Goal: Task Accomplishment & Management: Complete application form

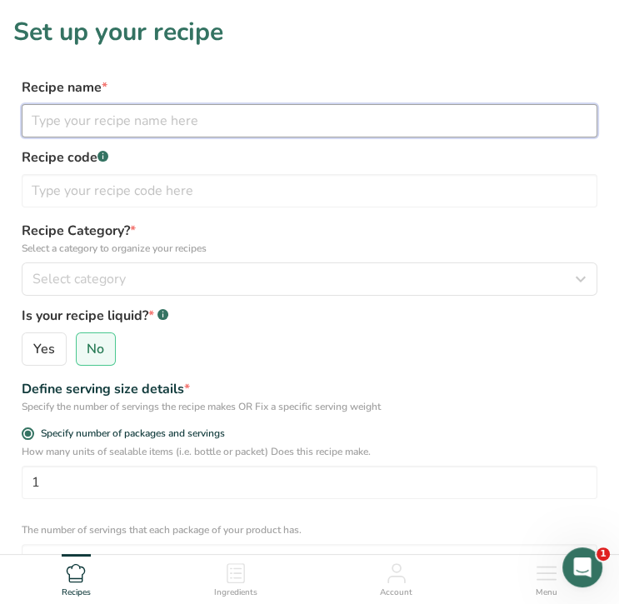
click at [78, 119] on input "text" at bounding box center [310, 120] width 576 height 33
type input "Beef and Andouille Burgers"
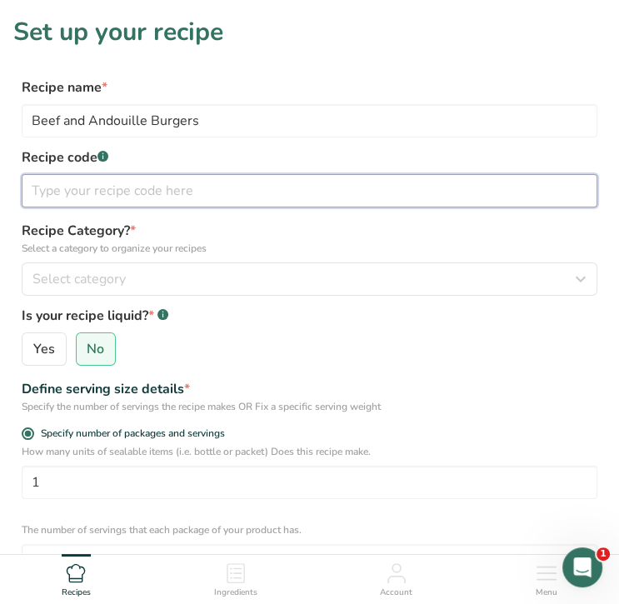
click at [101, 188] on input "text" at bounding box center [310, 190] width 576 height 33
type input "9.25"
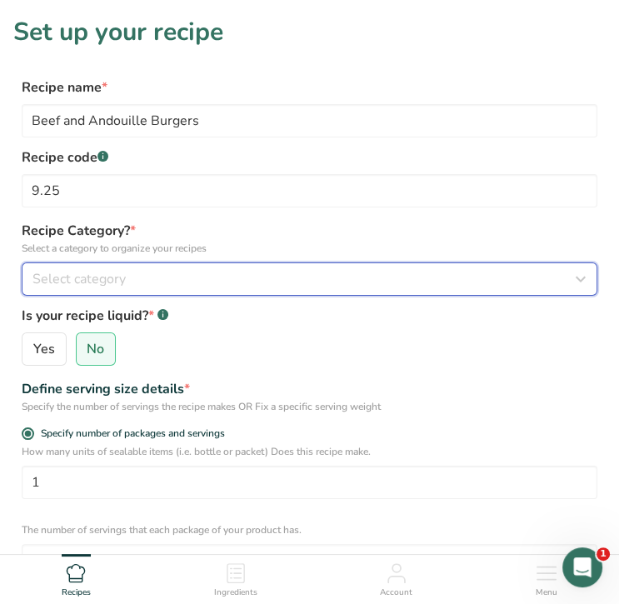
click at [99, 274] on span "Select category" at bounding box center [78, 279] width 93 height 20
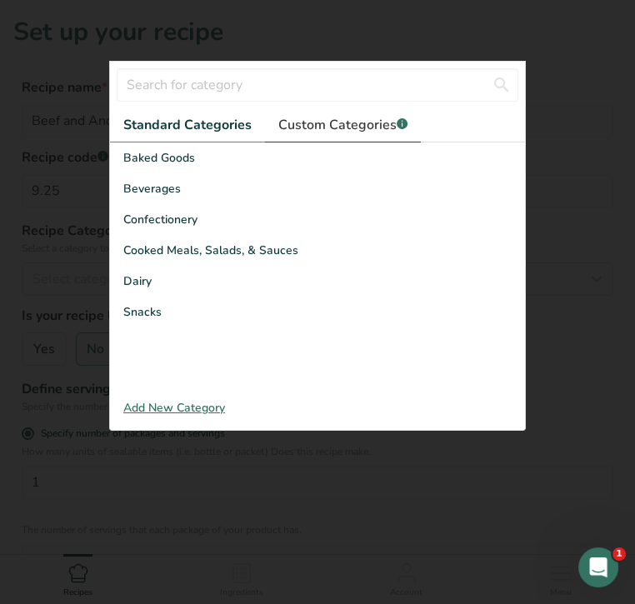
click at [380, 121] on span "Custom Categories .a-a{fill:#347362;}.b-a{fill:#fff;}" at bounding box center [342, 125] width 129 height 20
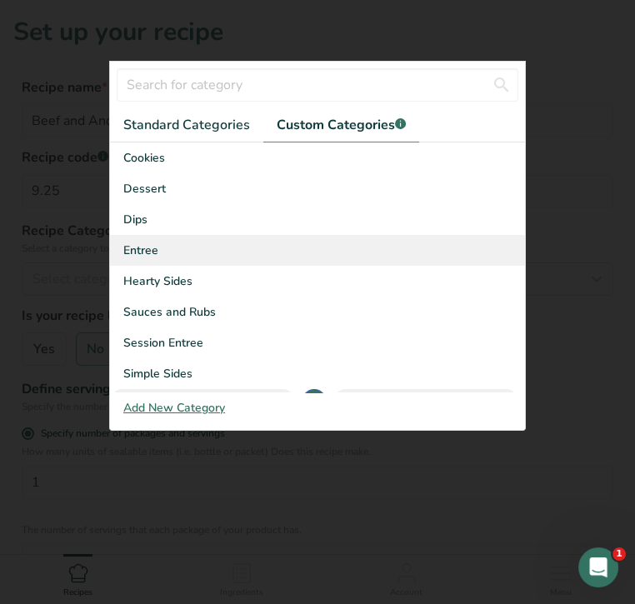
click at [212, 251] on div "Entree" at bounding box center [317, 250] width 415 height 31
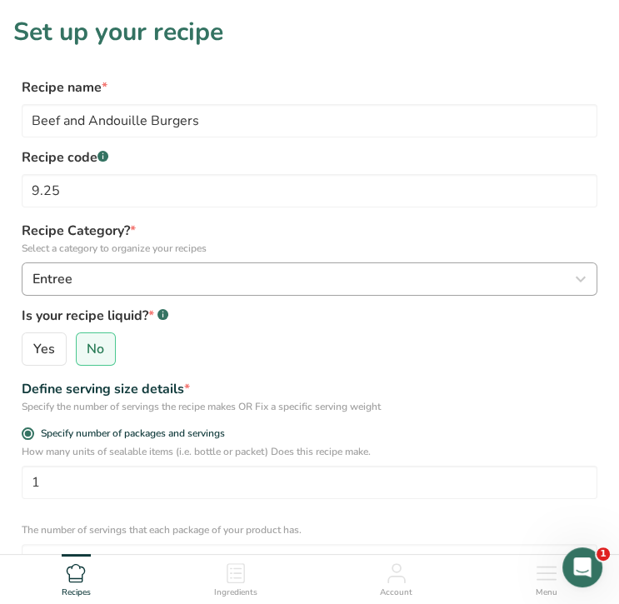
scroll to position [311, 0]
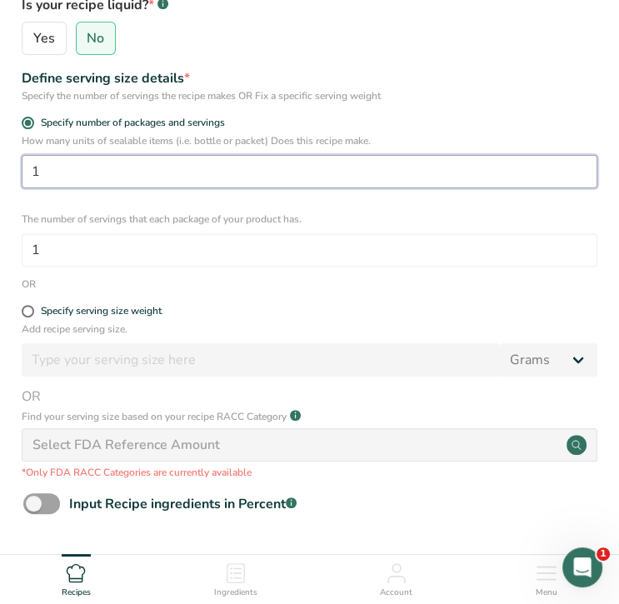
drag, startPoint x: 92, startPoint y: 172, endPoint x: -13, endPoint y: 151, distance: 107.2
click at [0, 151] on html "Set up your recipe Recipe name * Beef and Andouille Burgers Recipe code .a-a{fi…" at bounding box center [309, 229] width 619 height 1081
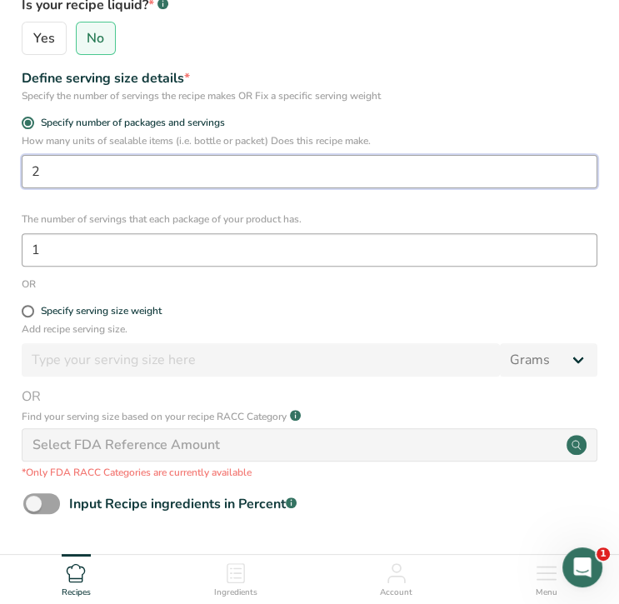
type input "2"
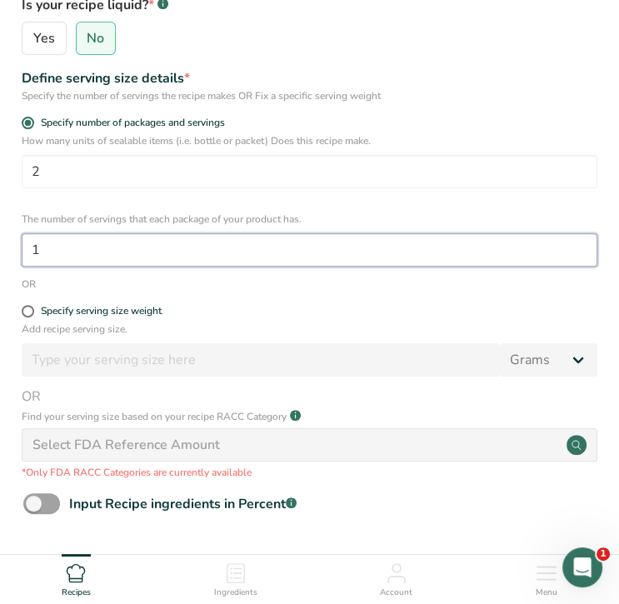
drag, startPoint x: 66, startPoint y: 256, endPoint x: -1, endPoint y: 246, distance: 67.4
click at [0, 246] on html "Set up your recipe Recipe name * Beef and Andouille Burgers Recipe code .a-a{fi…" at bounding box center [309, 229] width 619 height 1081
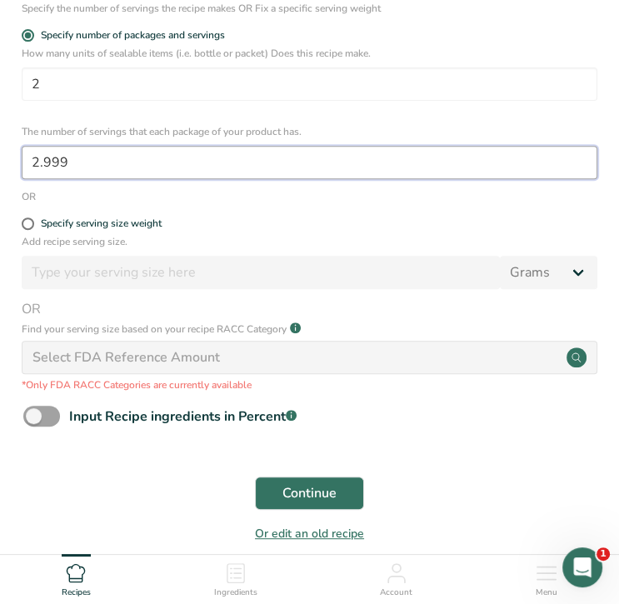
scroll to position [477, 0]
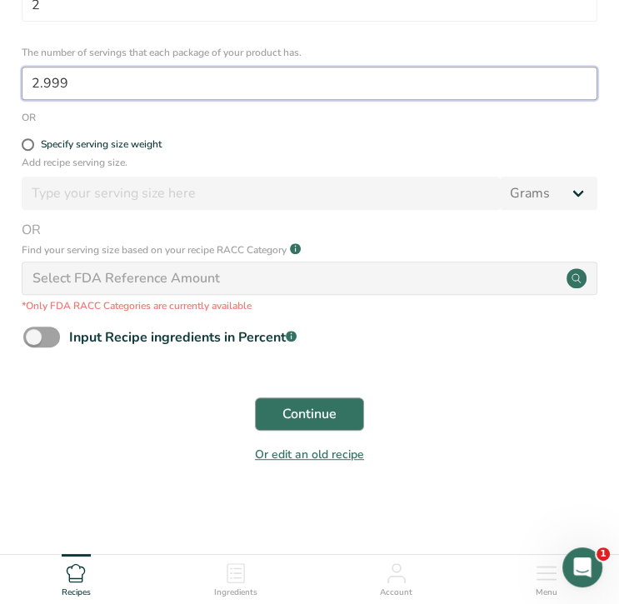
type input "2.999"
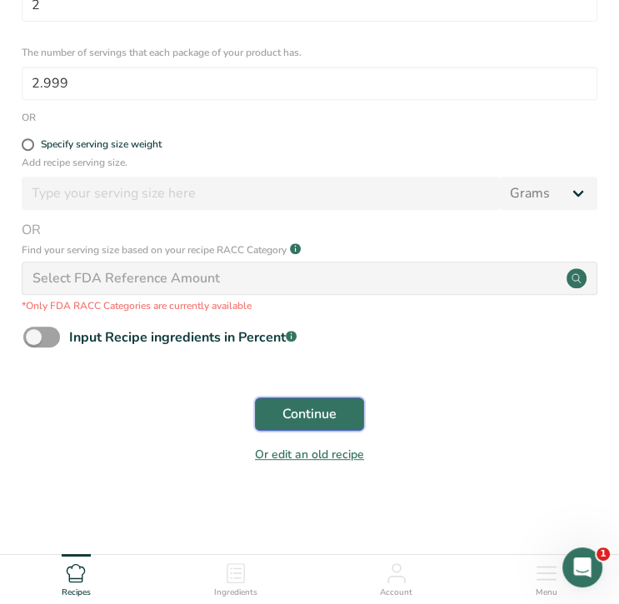
click at [349, 416] on button "Continue" at bounding box center [309, 413] width 109 height 33
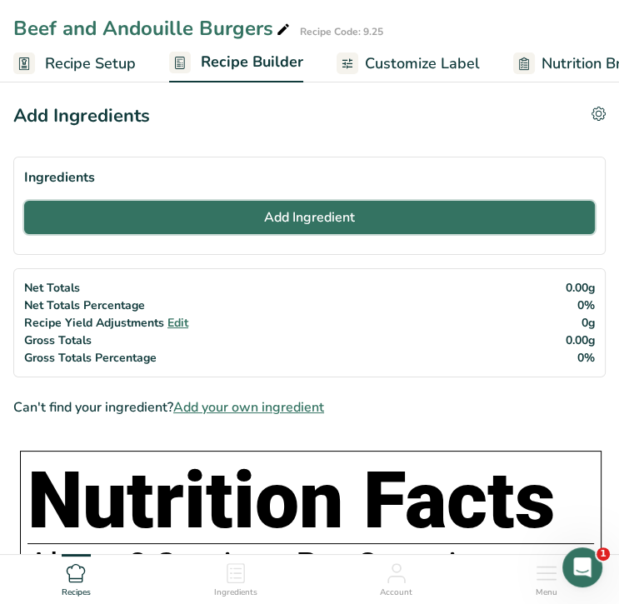
click at [227, 210] on button "Add Ingredient" at bounding box center [309, 217] width 571 height 33
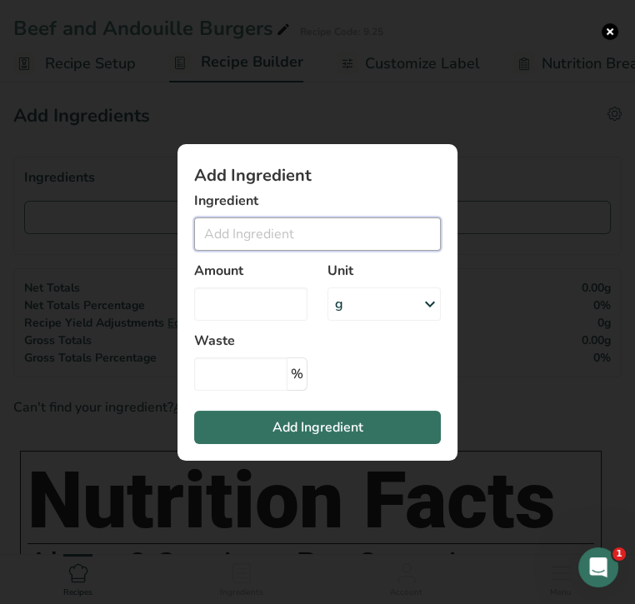
click at [228, 232] on input "Add ingredient modal" at bounding box center [317, 233] width 247 height 33
type input "a"
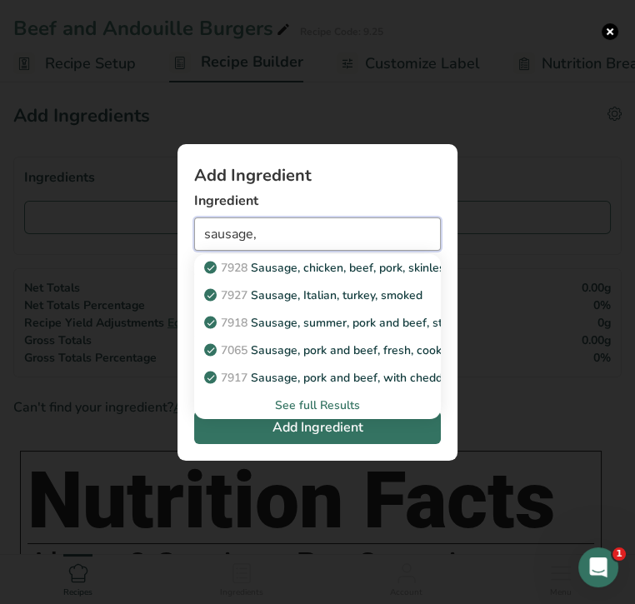
type input "sausage,"
click at [326, 403] on div "See full Results" at bounding box center [317, 404] width 220 height 17
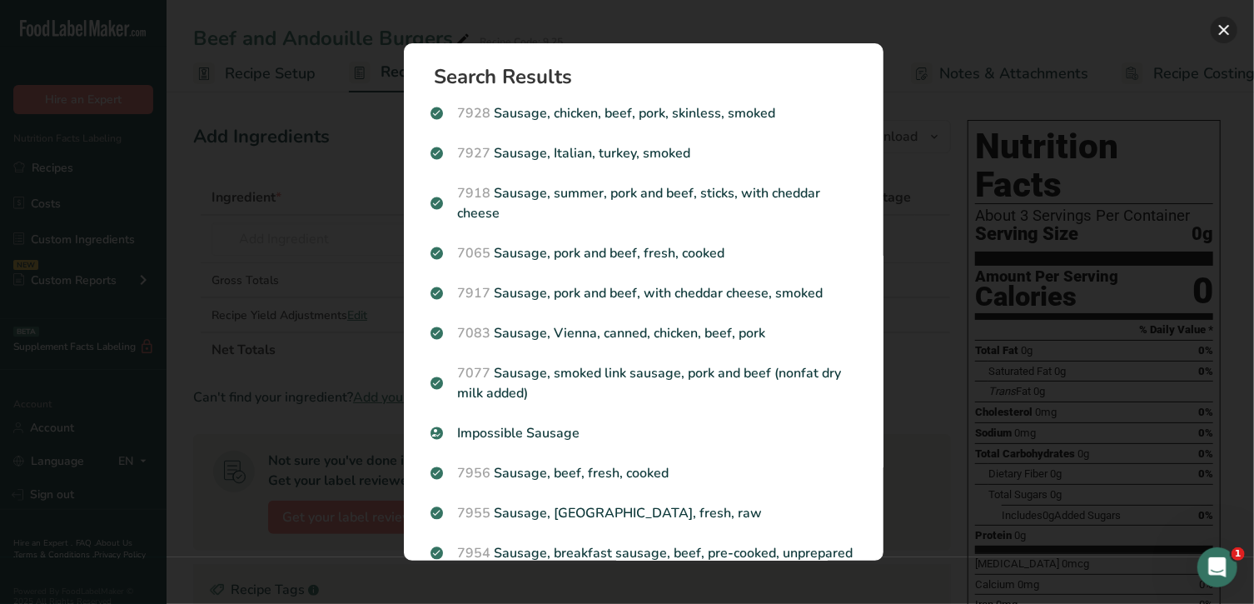
click at [618, 28] on button "Search results modal" at bounding box center [1224, 30] width 27 height 27
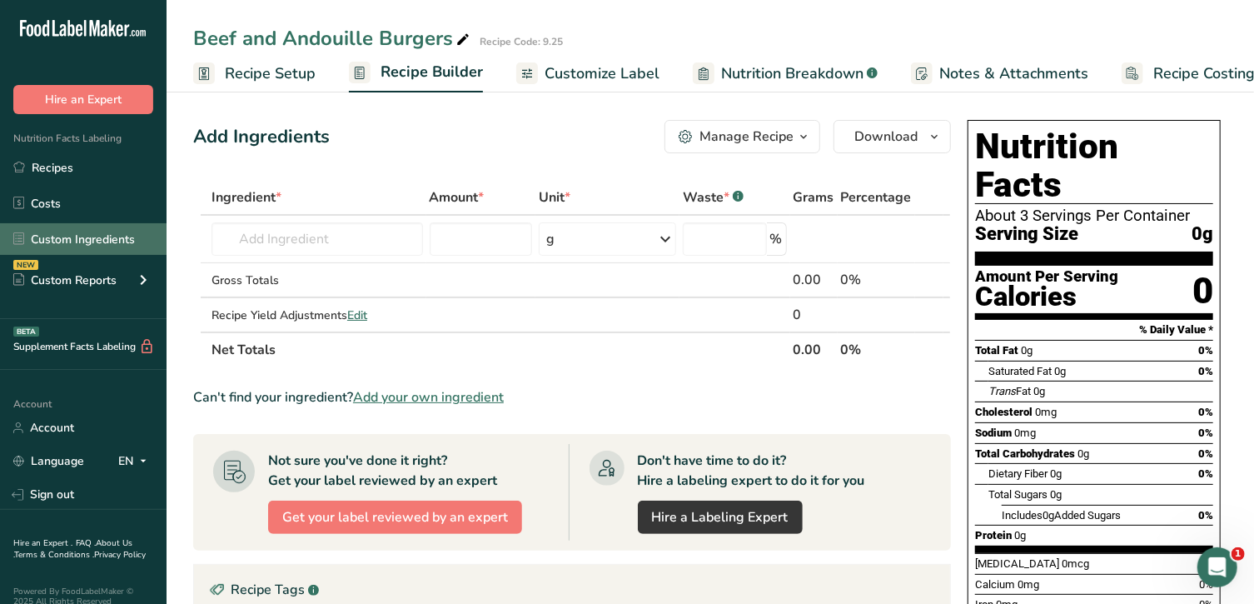
click at [69, 238] on link "Custom Ingredients" at bounding box center [83, 239] width 167 height 32
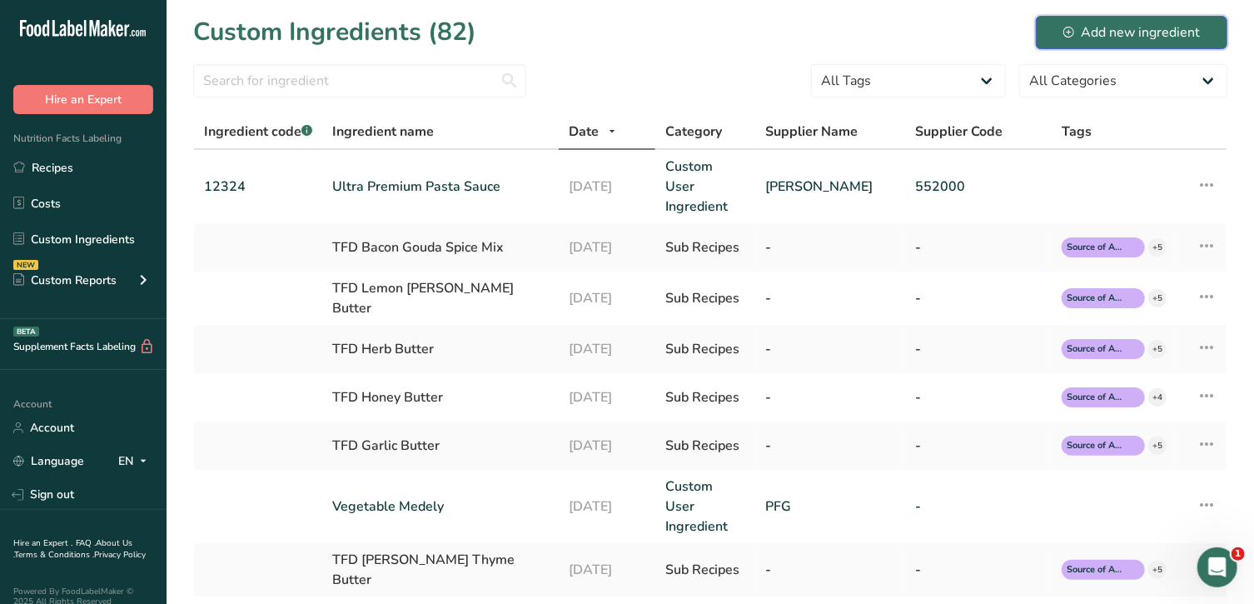
click at [618, 24] on div "Add new ingredient" at bounding box center [1132, 32] width 137 height 20
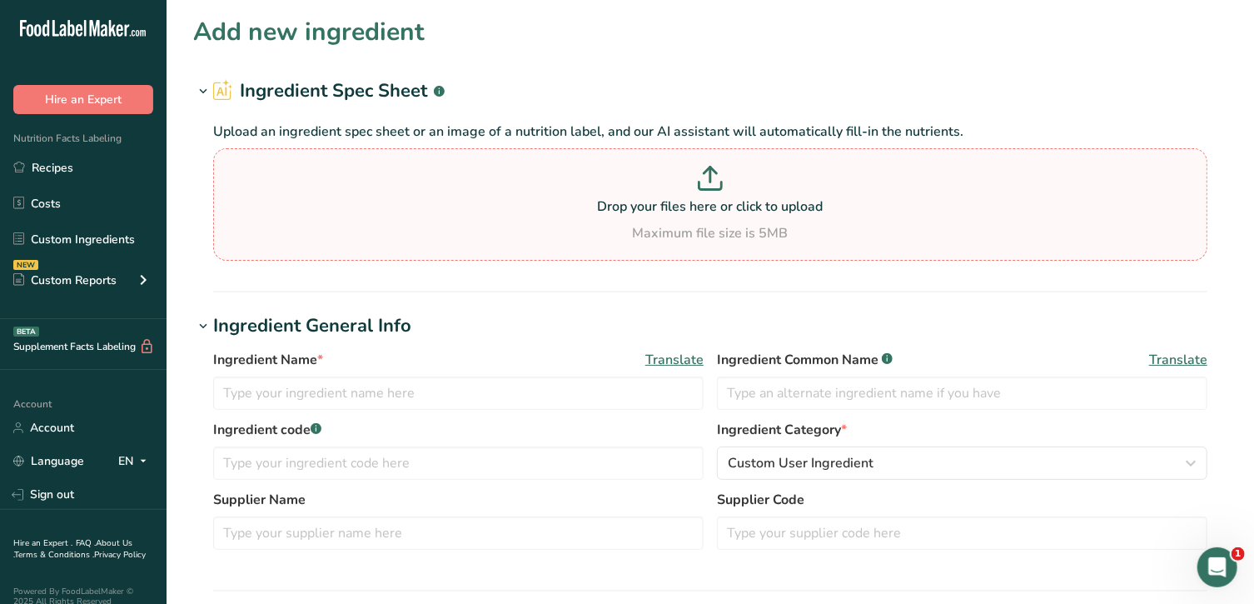
click at [618, 173] on p at bounding box center [710, 181] width 986 height 31
click at [618, 173] on input "Drop your files here or click to upload Maximum file size is 5MB" at bounding box center [710, 204] width 995 height 112
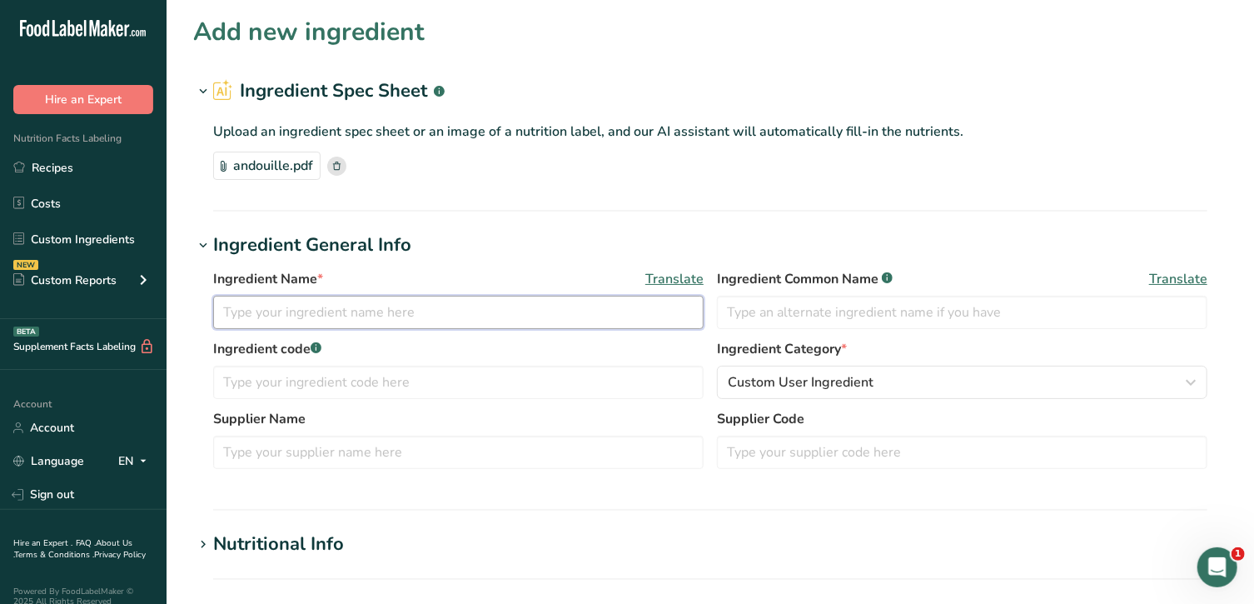
click at [506, 315] on input "text" at bounding box center [458, 312] width 491 height 33
type input "Andouille Sausage"
click at [511, 457] on input "text" at bounding box center [458, 452] width 491 height 33
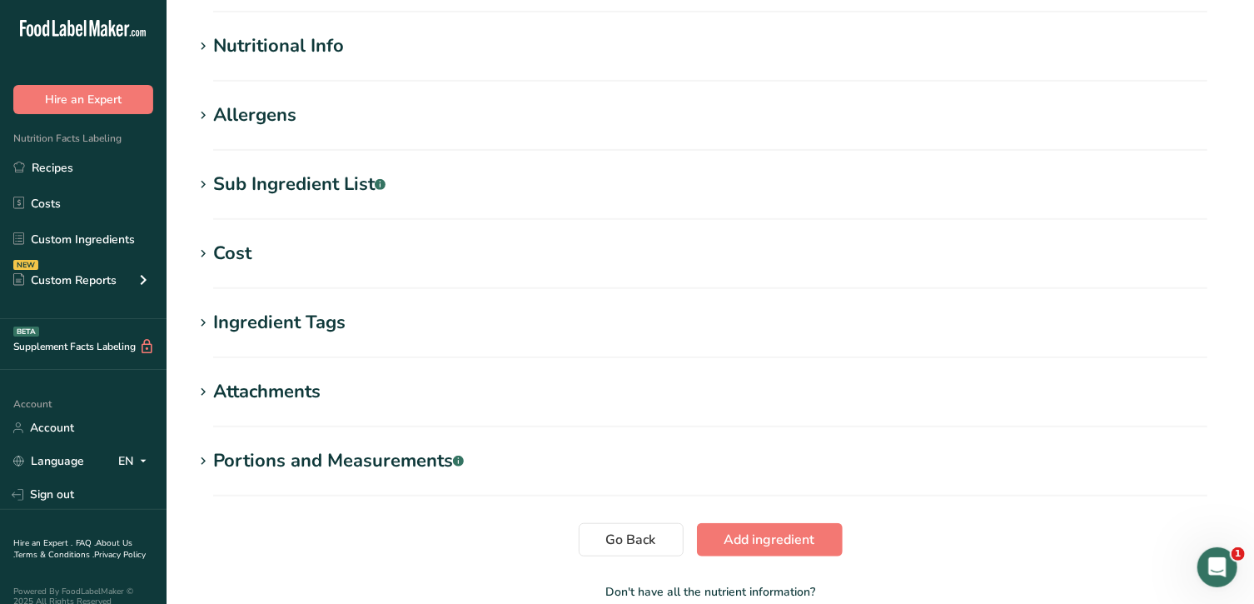
scroll to position [497, 0]
type input "GFS"
click at [618, 545] on span "Add ingredient" at bounding box center [770, 541] width 91 height 20
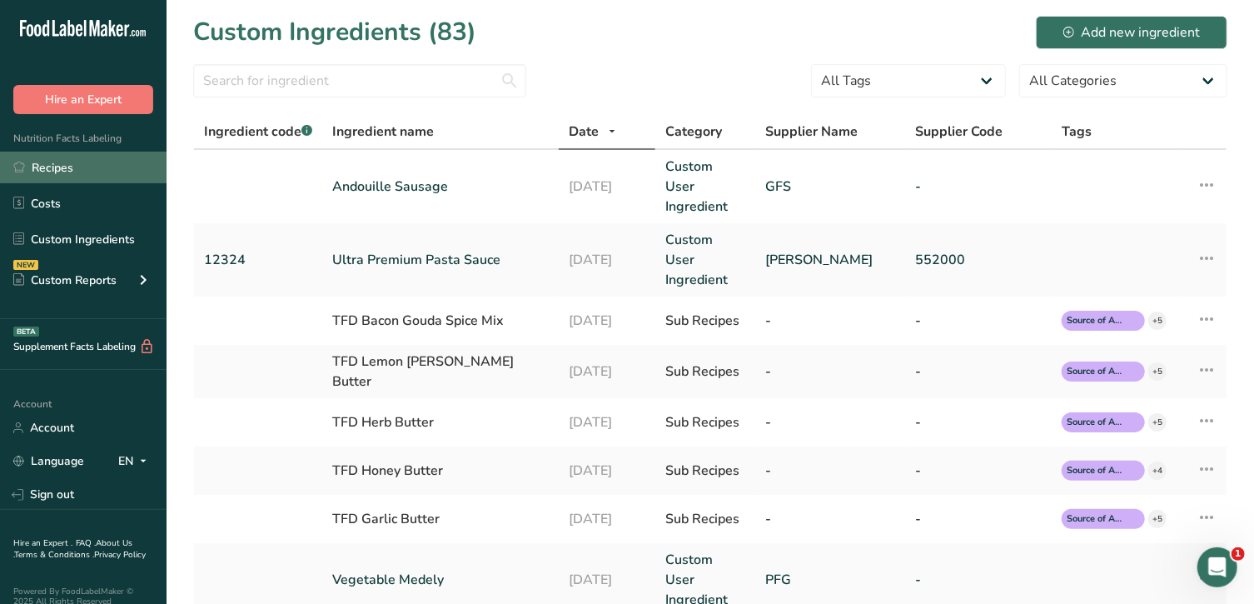
click at [87, 177] on link "Recipes" at bounding box center [83, 168] width 167 height 32
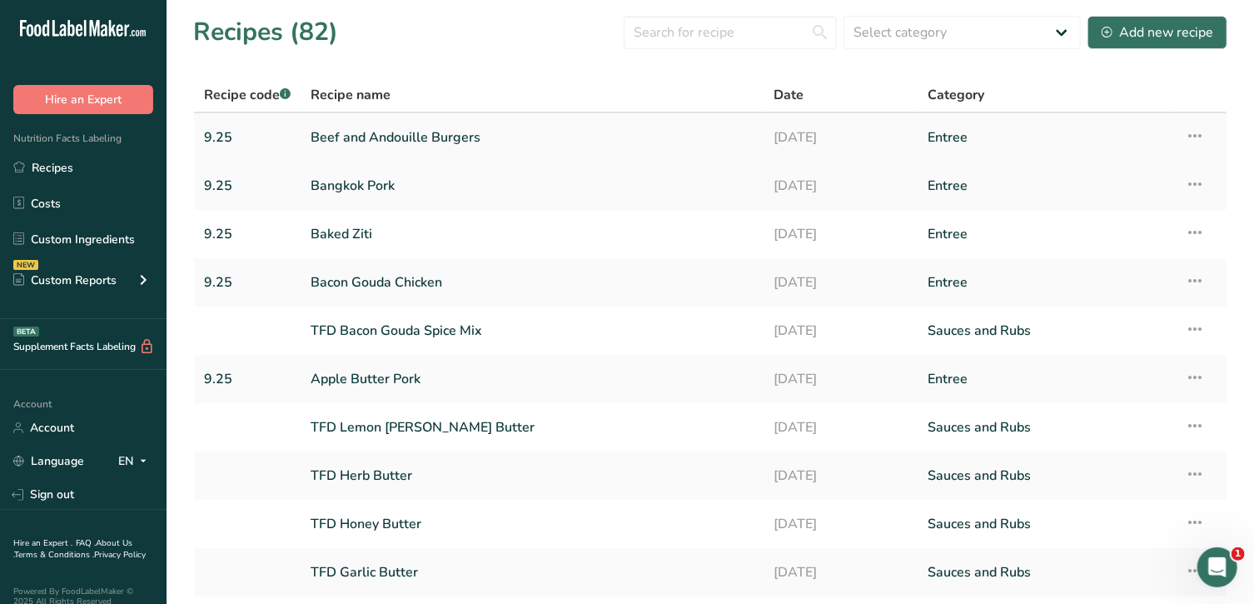
click at [471, 132] on link "Beef and Andouille Burgers" at bounding box center [532, 137] width 443 height 35
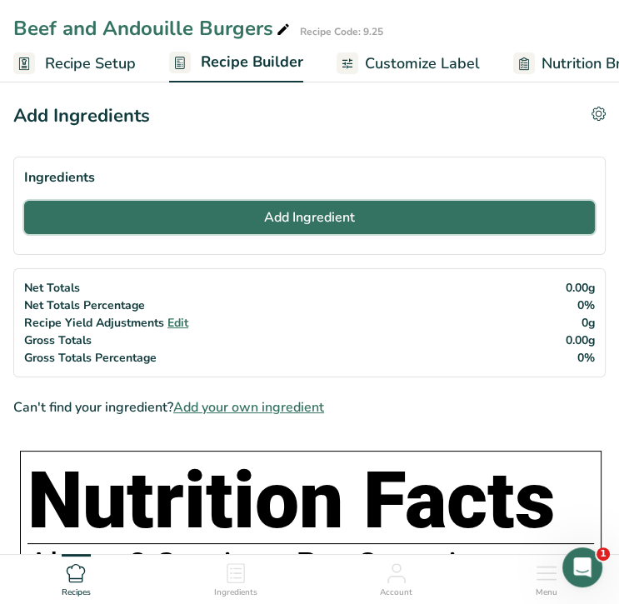
click at [369, 216] on button "Add Ingredient" at bounding box center [309, 217] width 571 height 33
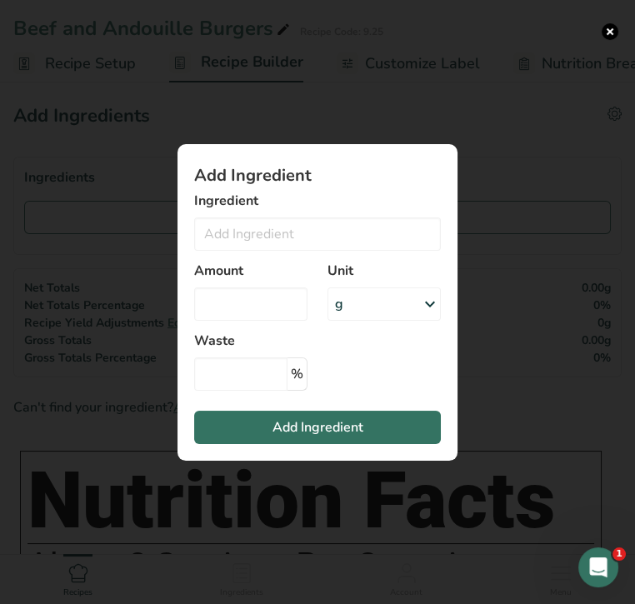
click at [117, 224] on div "Add ingredient modal" at bounding box center [317, 302] width 635 height 604
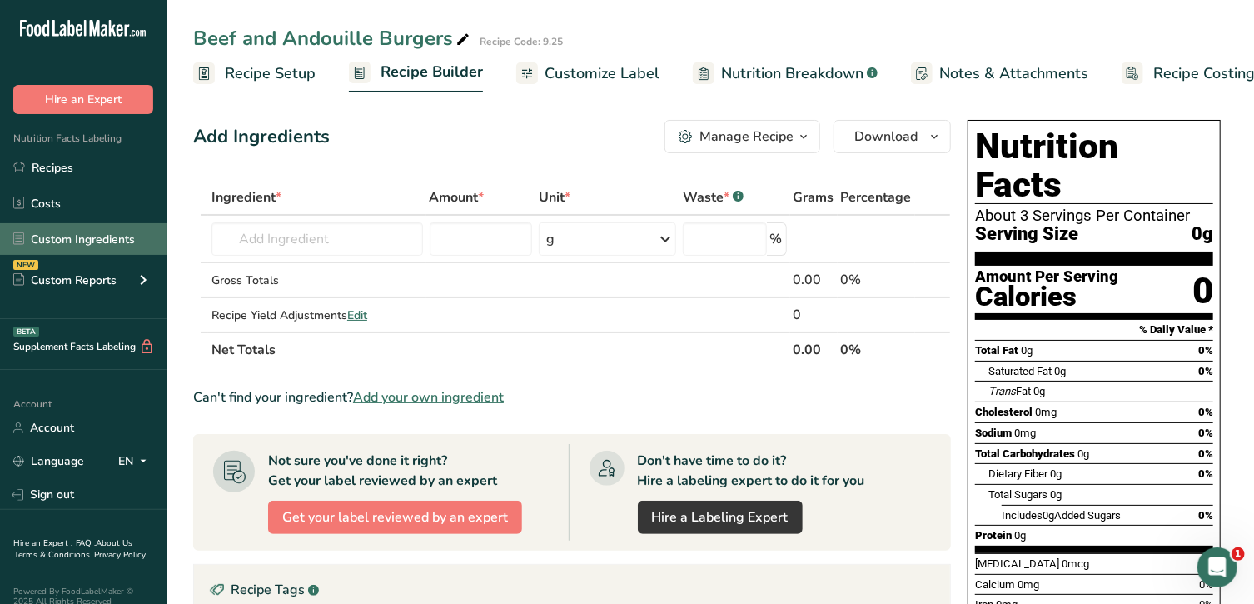
click at [77, 238] on link "Custom Ingredients" at bounding box center [83, 239] width 167 height 32
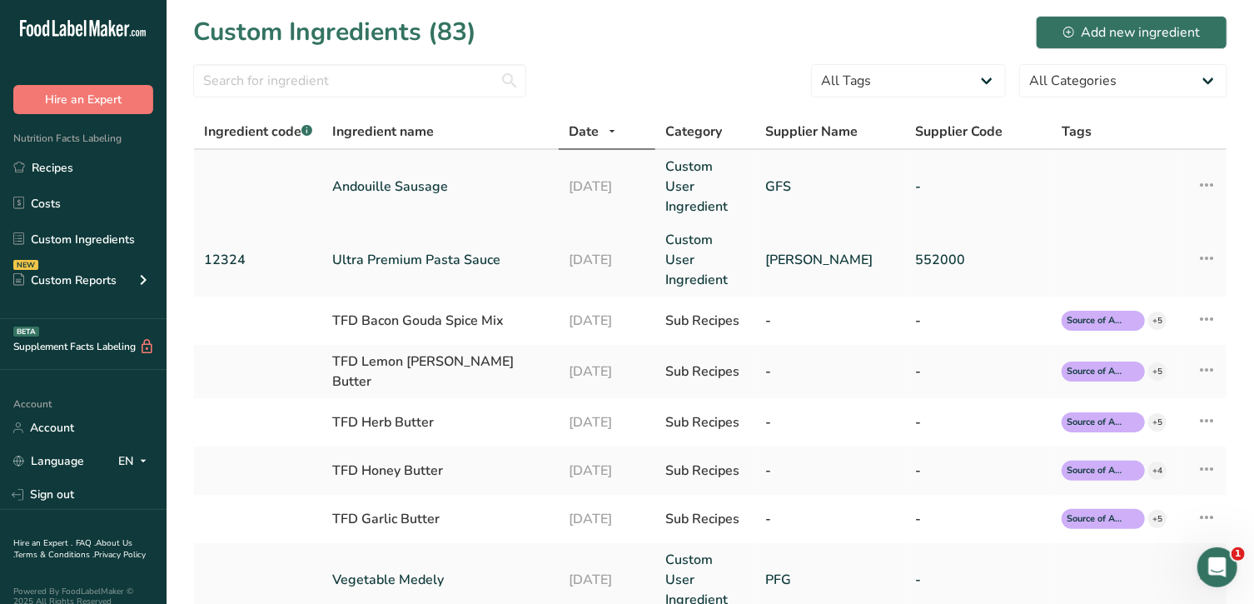
click at [408, 177] on link "Andouille Sausage" at bounding box center [440, 187] width 217 height 20
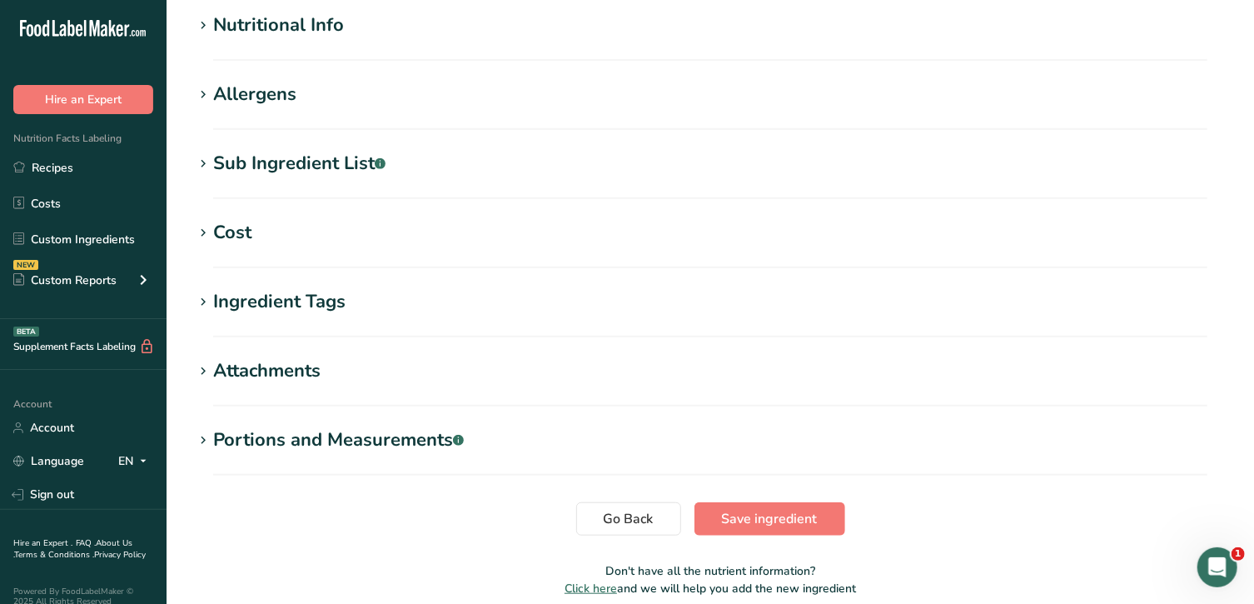
scroll to position [521, 0]
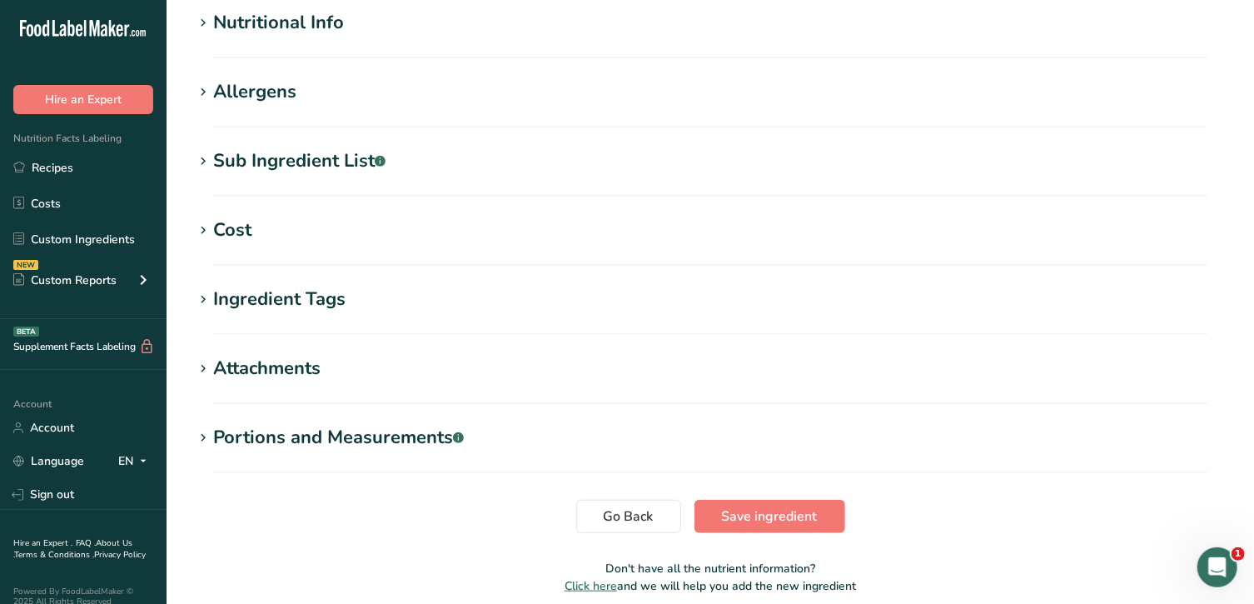
click at [230, 436] on div "Portions and Measurements .a-a{fill:#347362;}.b-a{fill:#fff;}" at bounding box center [338, 437] width 251 height 27
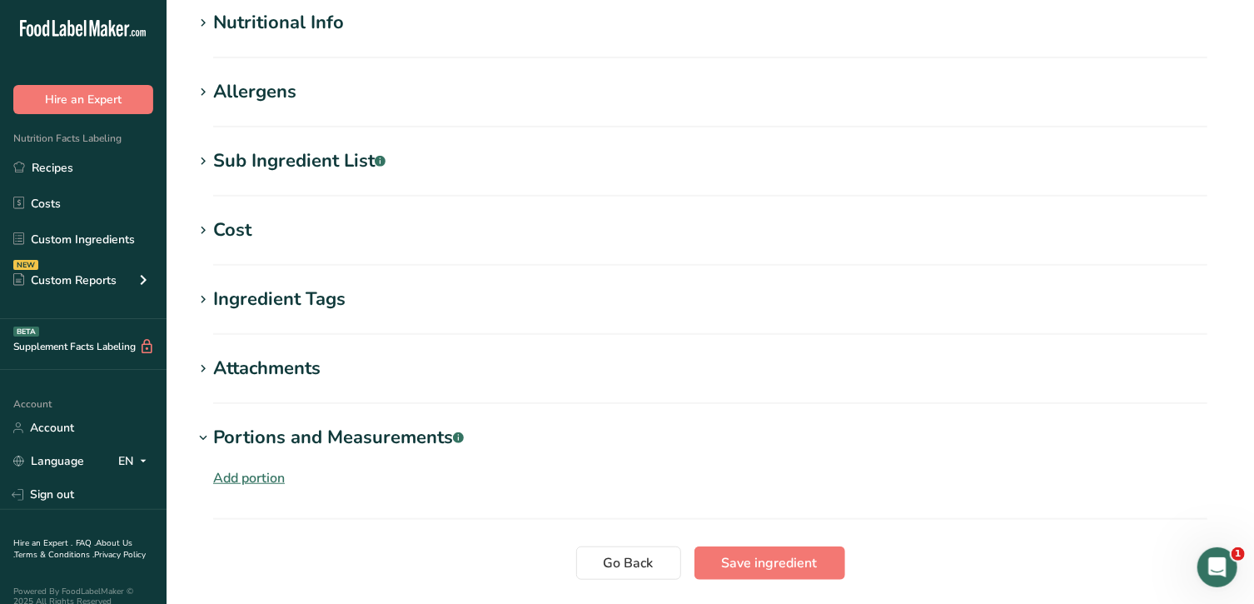
click at [262, 476] on div "Add portion" at bounding box center [249, 478] width 72 height 20
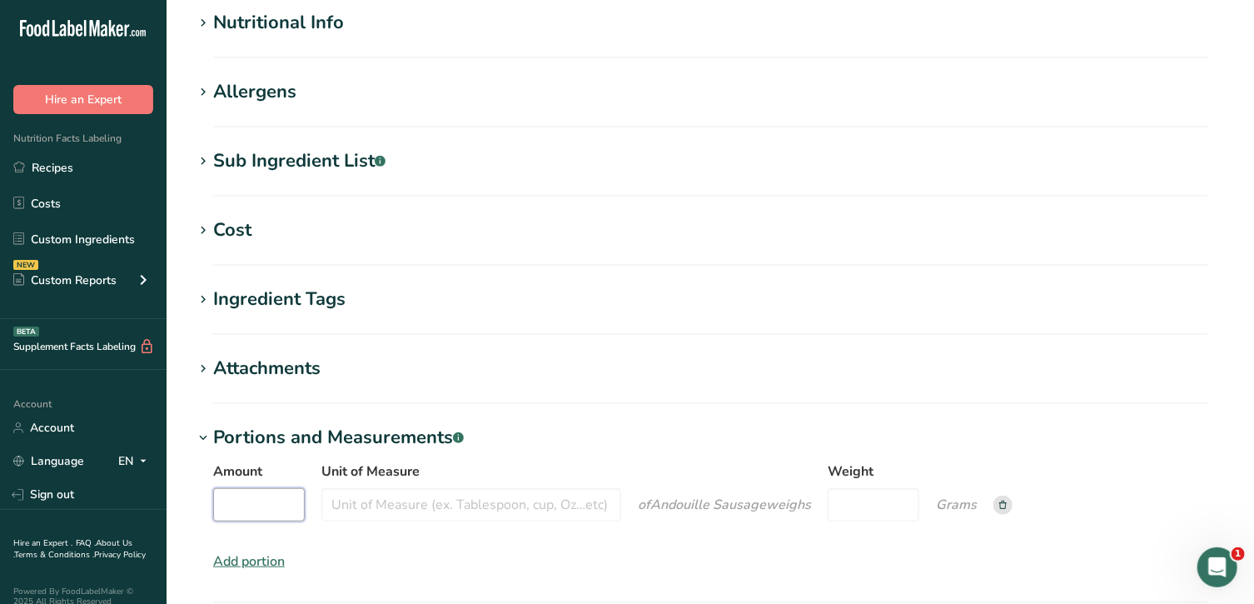
click at [274, 501] on input "Amount" at bounding box center [259, 504] width 92 height 33
type input "1"
click at [361, 506] on input "Unit of Measure" at bounding box center [472, 504] width 300 height 33
type input "cup"
click at [618, 509] on input "Weight" at bounding box center [874, 504] width 92 height 33
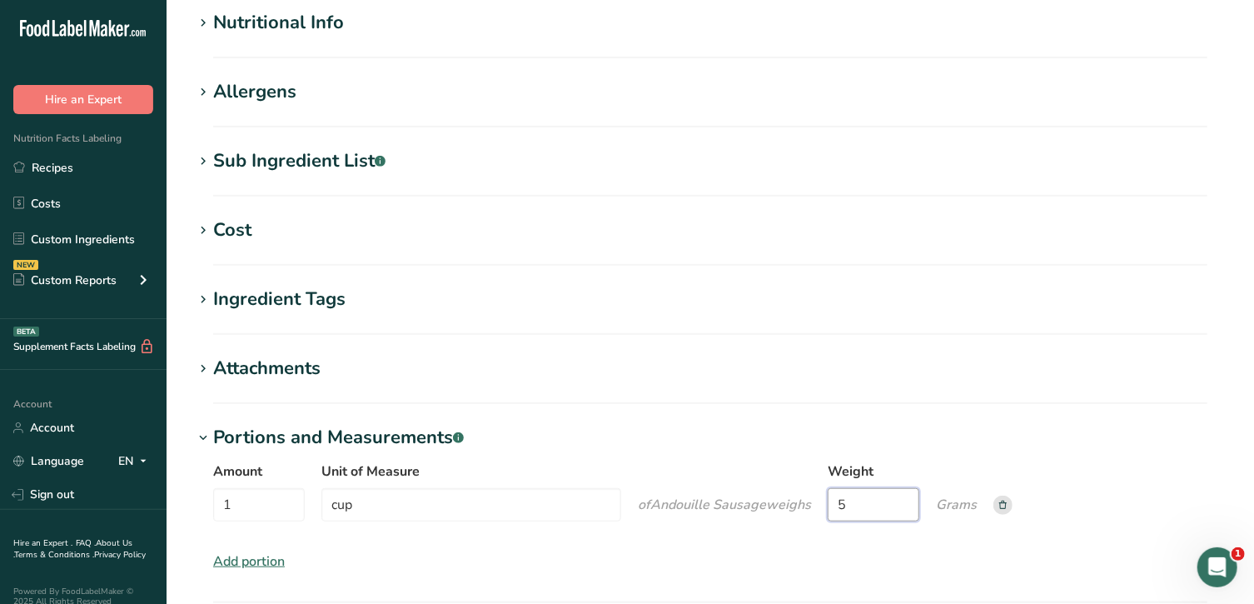
type input "5"
click at [618, 504] on icon "Grams" at bounding box center [956, 505] width 41 height 18
click at [618, 504] on icon at bounding box center [1003, 505] width 7 height 8
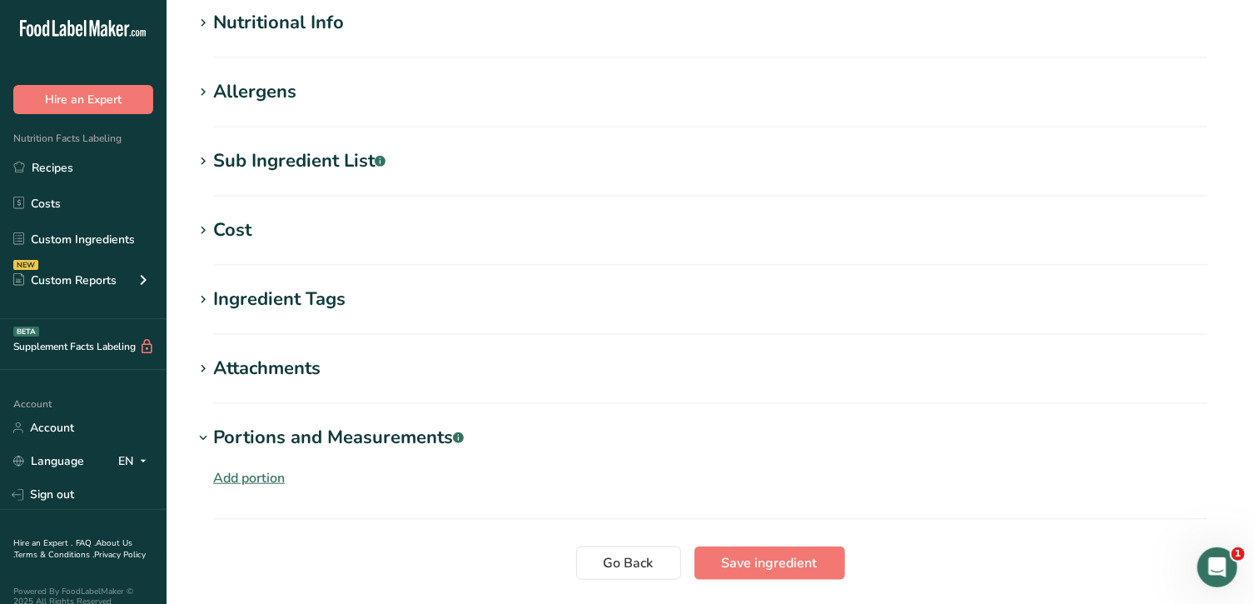
click at [256, 477] on div "Add portion" at bounding box center [249, 478] width 72 height 20
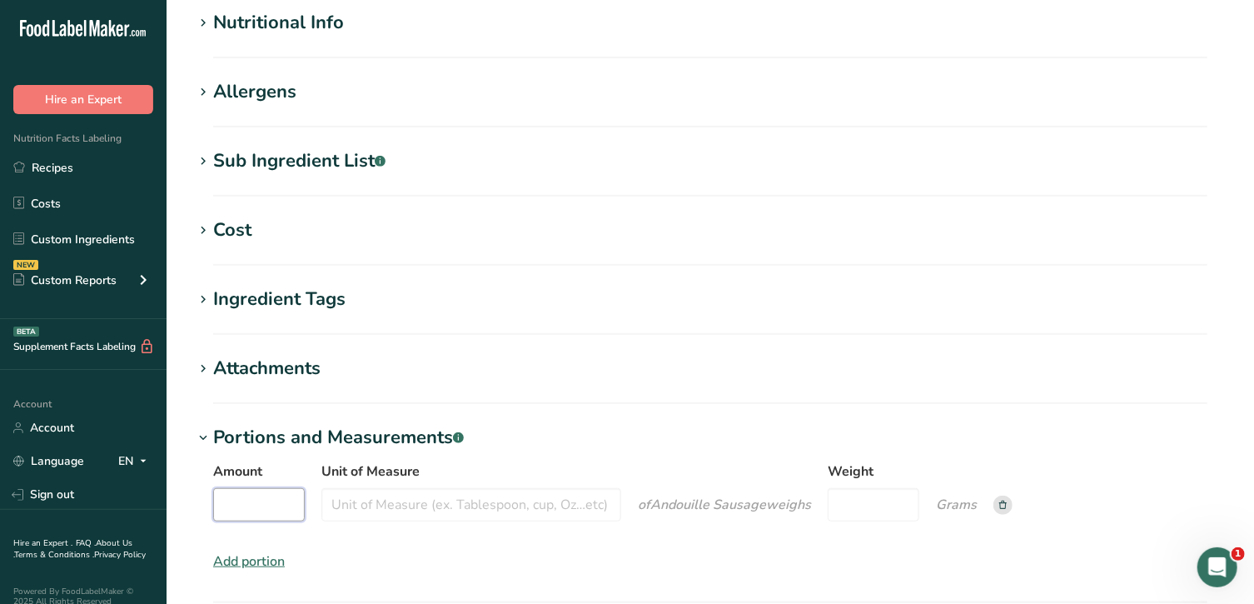
click at [285, 506] on input "Amount" at bounding box center [259, 504] width 92 height 33
type input "1"
click at [372, 508] on input "Unit of Measure" at bounding box center [472, 504] width 300 height 33
type input "cup"
click at [618, 509] on input "Weight" at bounding box center [874, 504] width 92 height 33
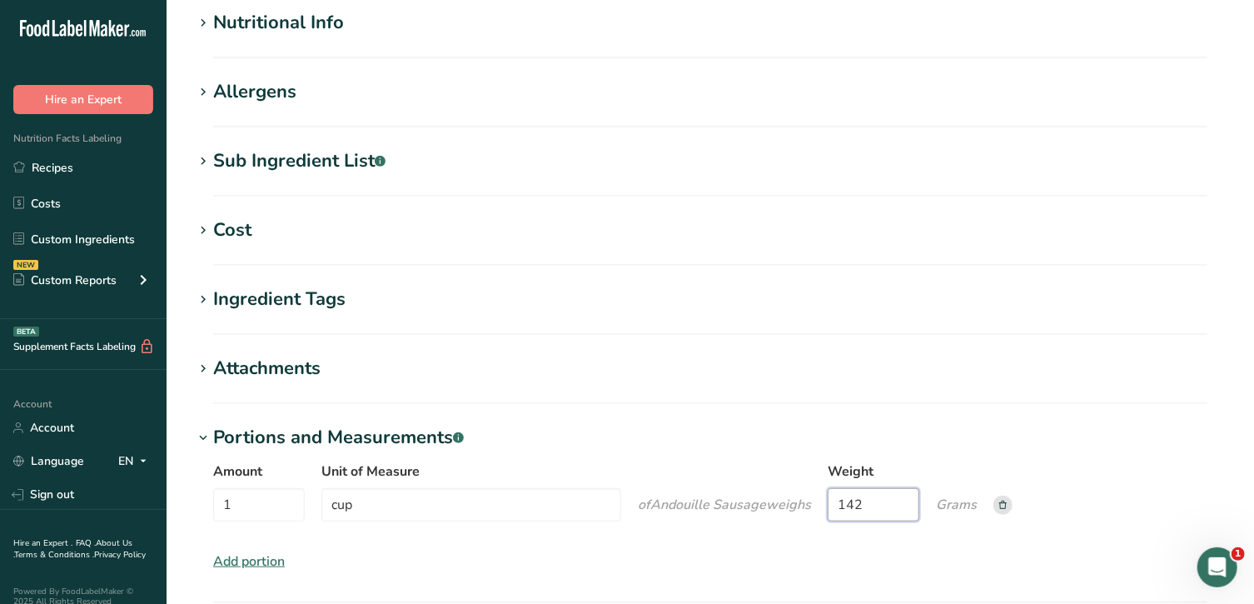
type input "142"
click at [618, 535] on div "Amount 1 Unit of Measure cup of Andouille Sausage weigh s Weight 142 Grams Add …" at bounding box center [710, 516] width 1034 height 130
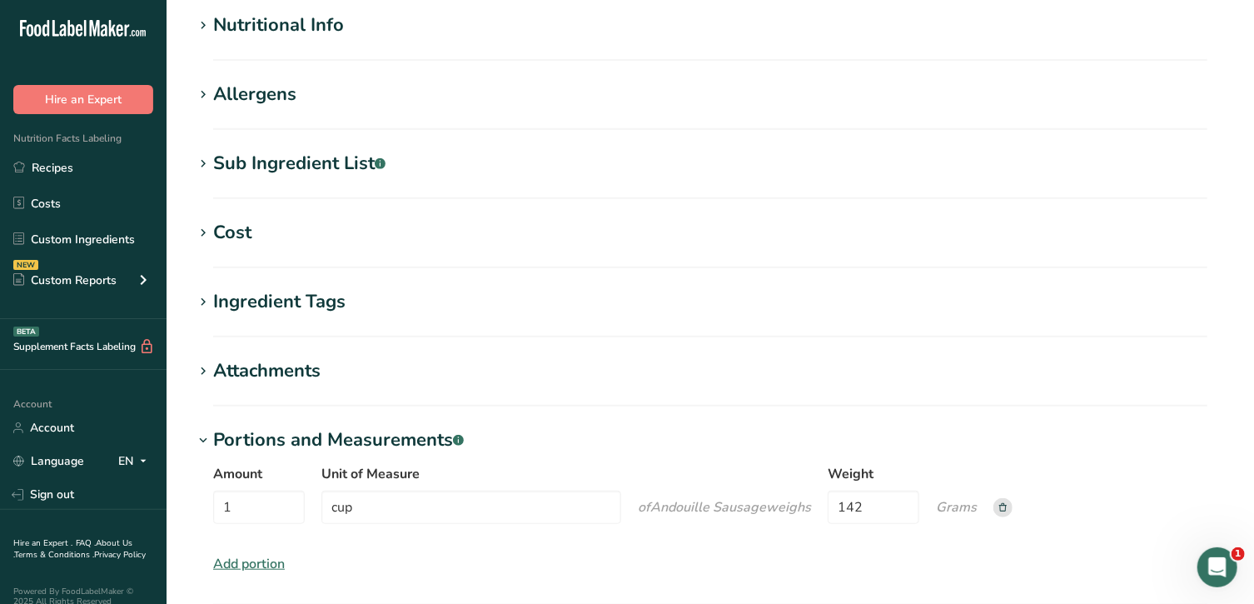
scroll to position [720, 0]
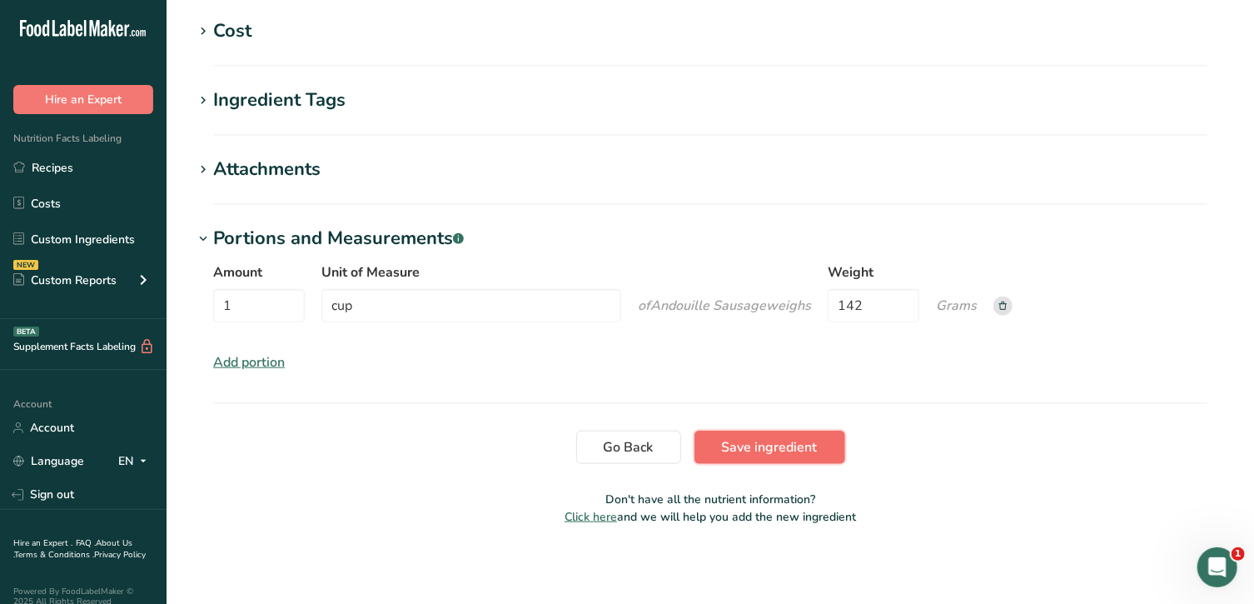
click at [618, 446] on span "Save ingredient" at bounding box center [770, 447] width 96 height 20
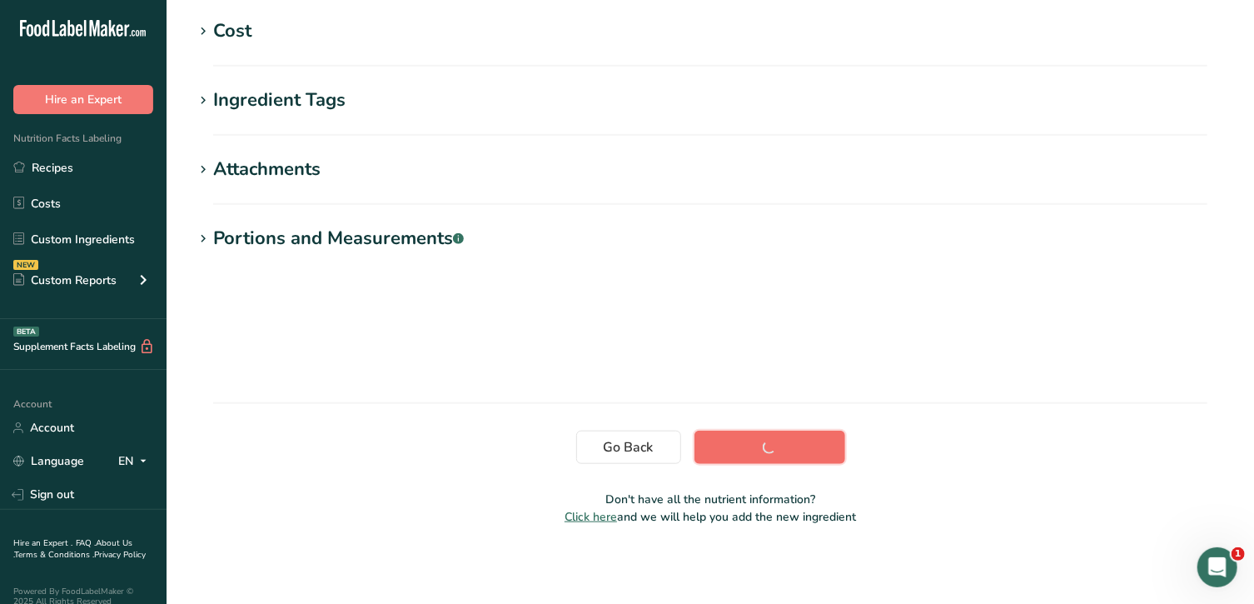
scroll to position [277, 0]
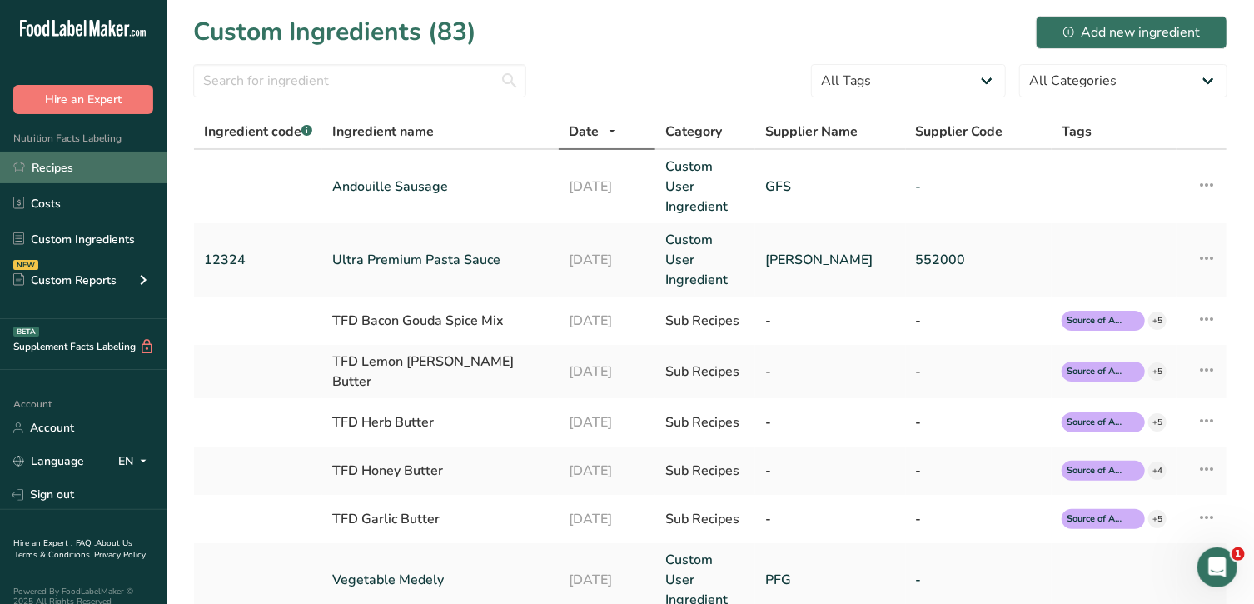
click at [58, 167] on link "Recipes" at bounding box center [83, 168] width 167 height 32
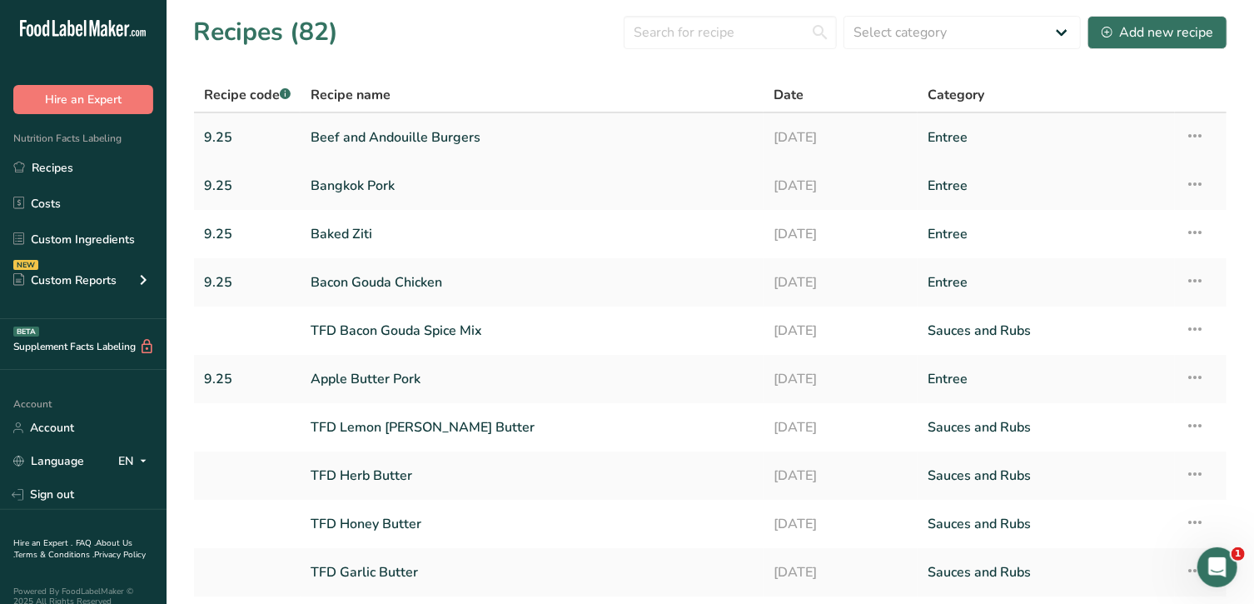
click at [396, 139] on link "Beef and Andouille Burgers" at bounding box center [532, 137] width 443 height 35
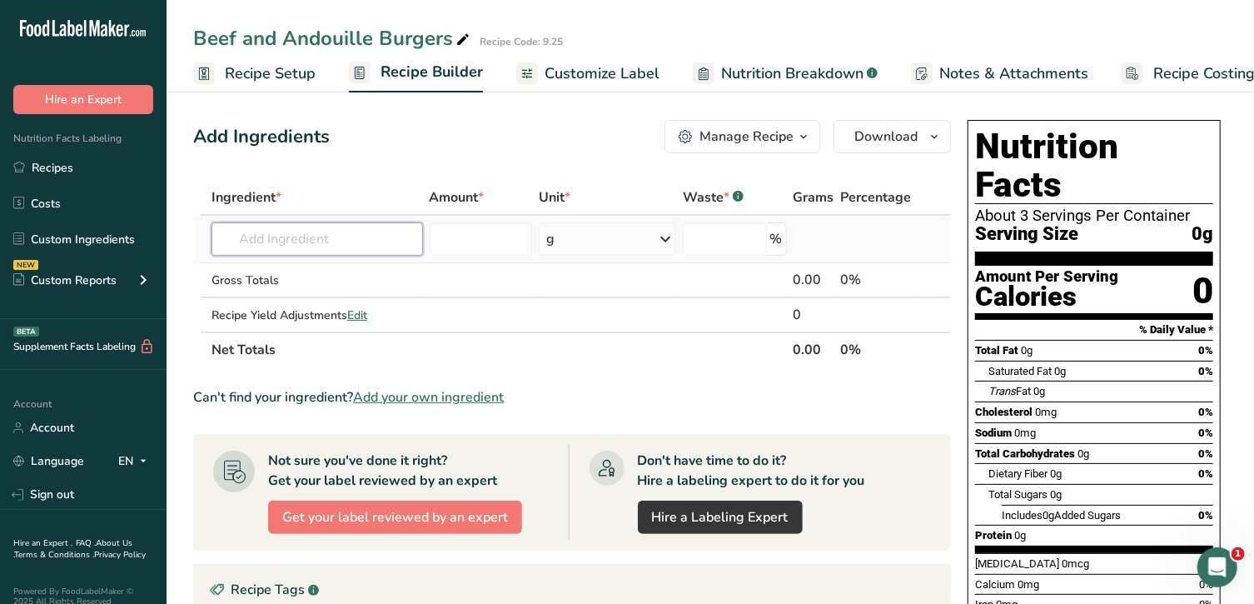
click at [361, 233] on input "text" at bounding box center [318, 238] width 212 height 33
type input "a"
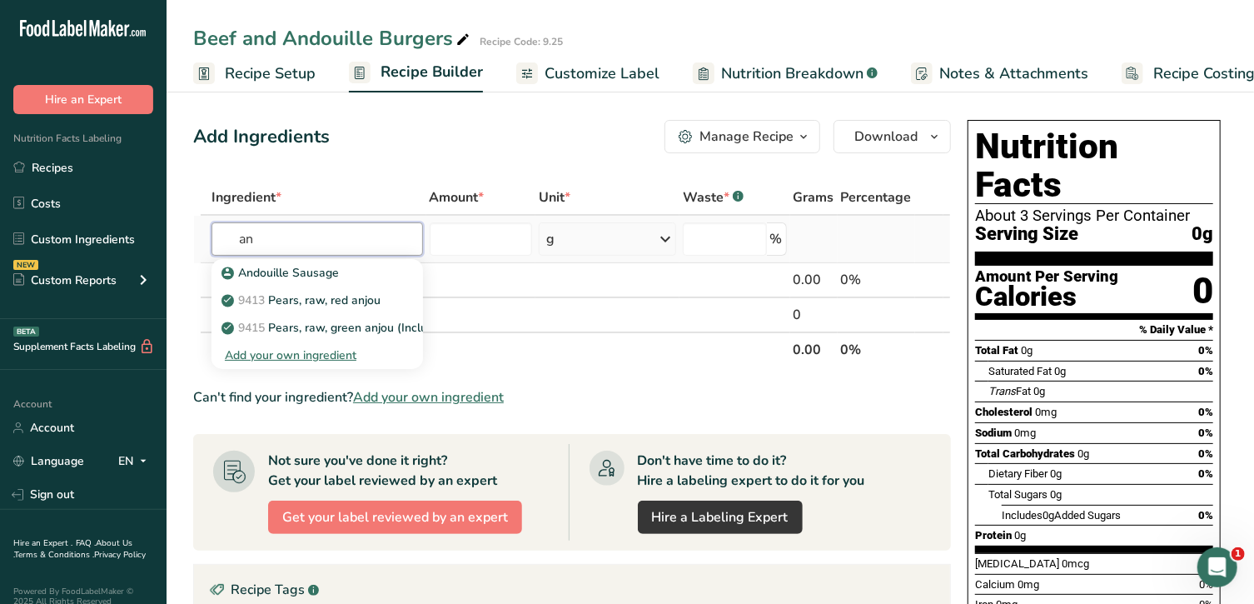
type input "a"
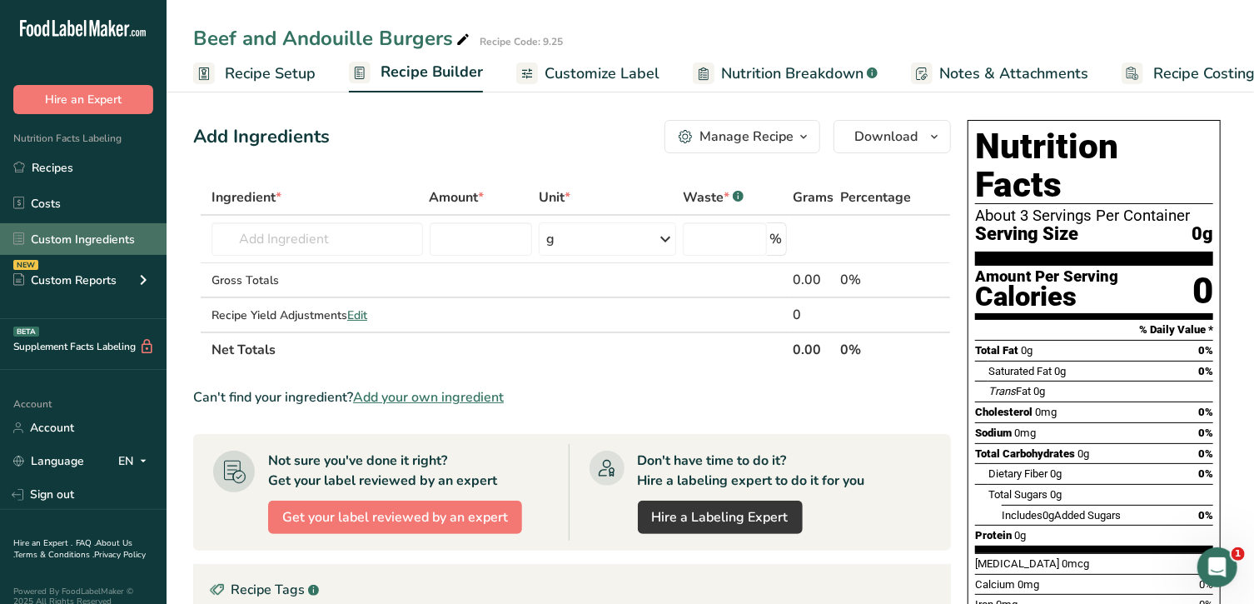
click at [96, 227] on link "Custom Ingredients" at bounding box center [83, 239] width 167 height 32
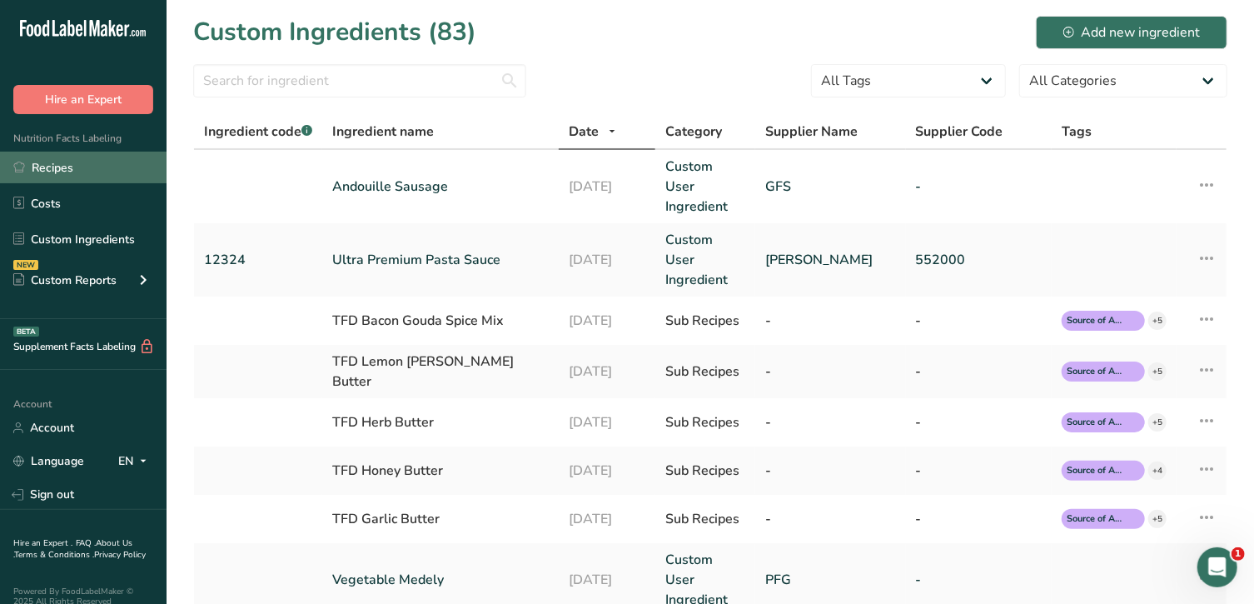
click at [118, 162] on link "Recipes" at bounding box center [83, 168] width 167 height 32
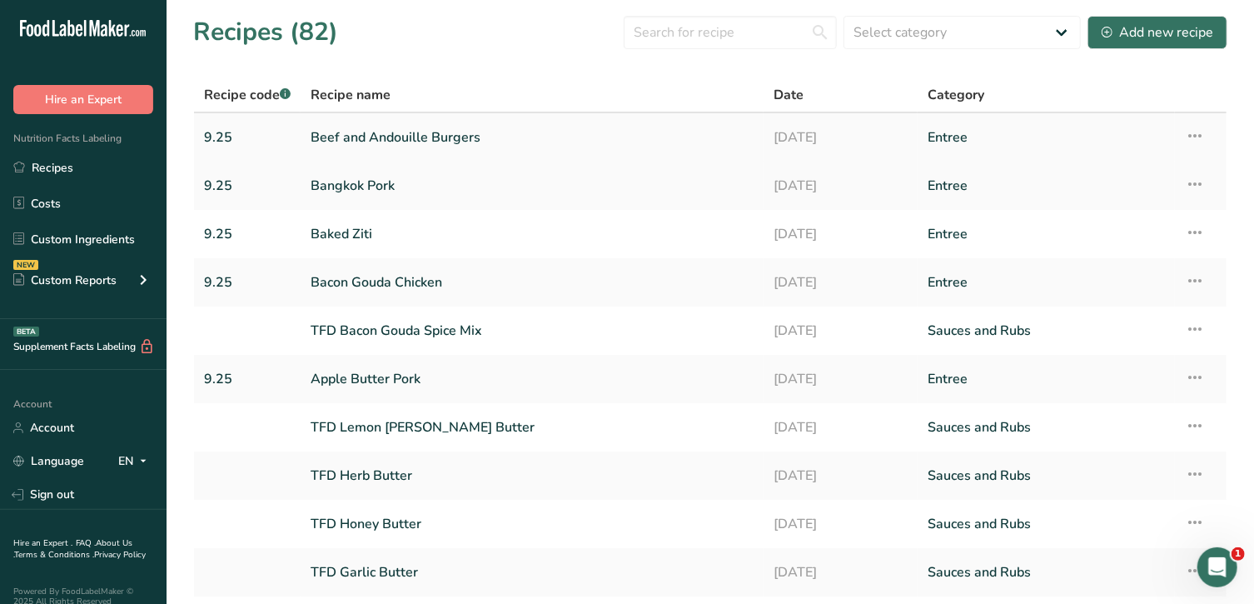
click at [387, 143] on link "Beef and Andouille Burgers" at bounding box center [532, 137] width 443 height 35
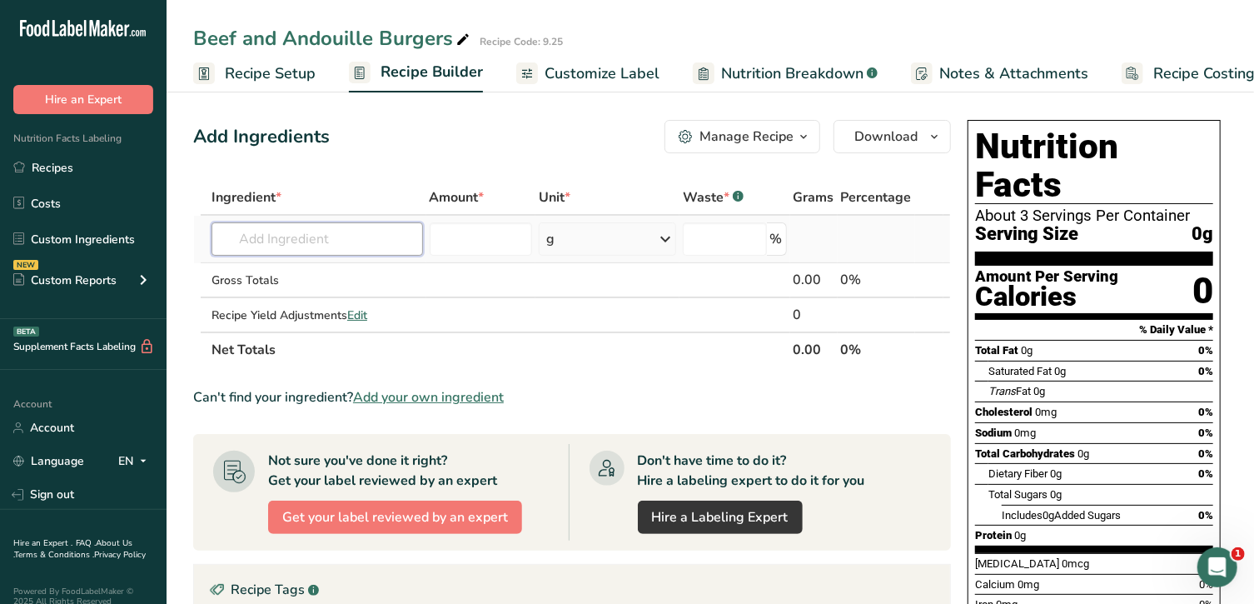
click at [322, 237] on input "text" at bounding box center [318, 238] width 212 height 33
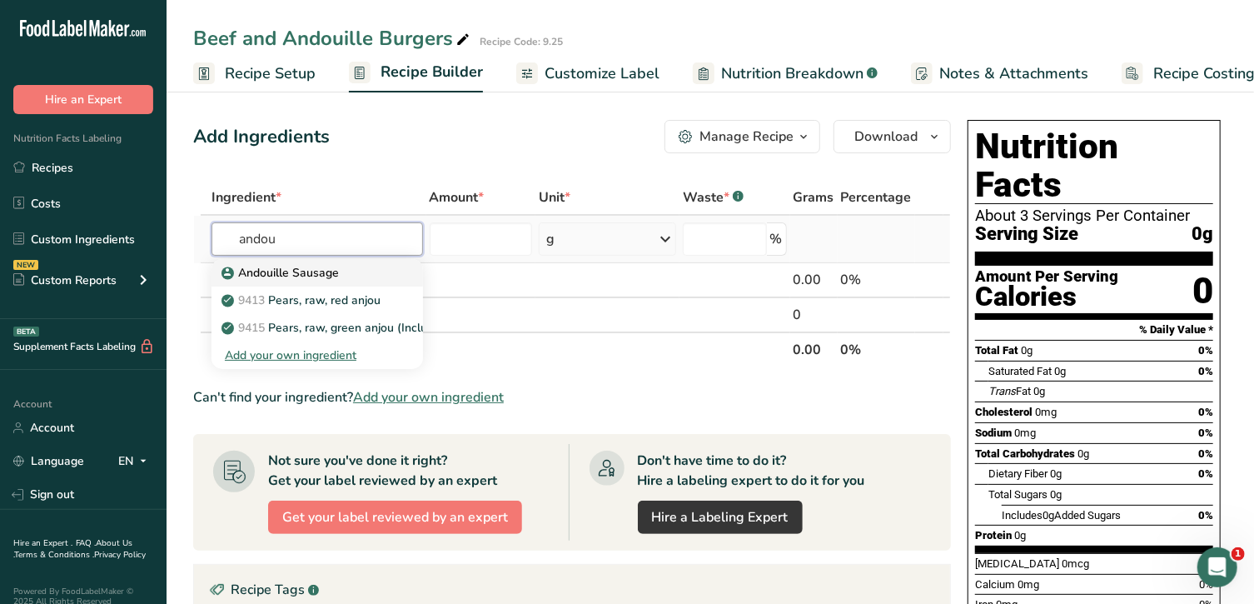
type input "andou"
click at [303, 272] on p "Andouille Sausage" at bounding box center [282, 272] width 114 height 17
type input "Andouille Sausage"
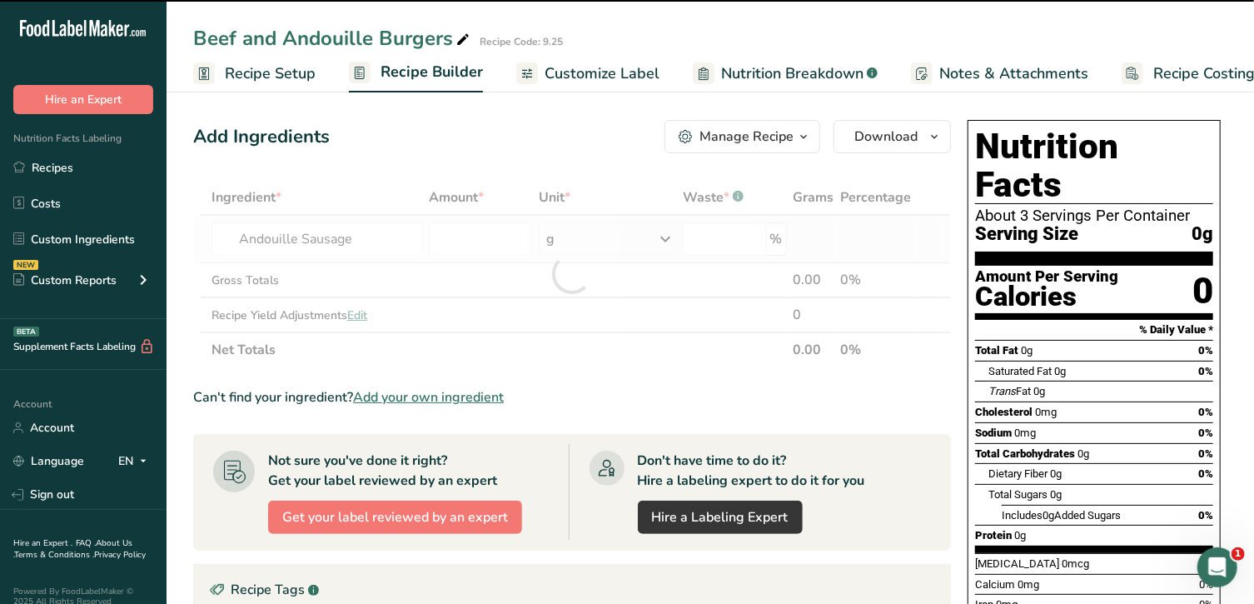
type input "0"
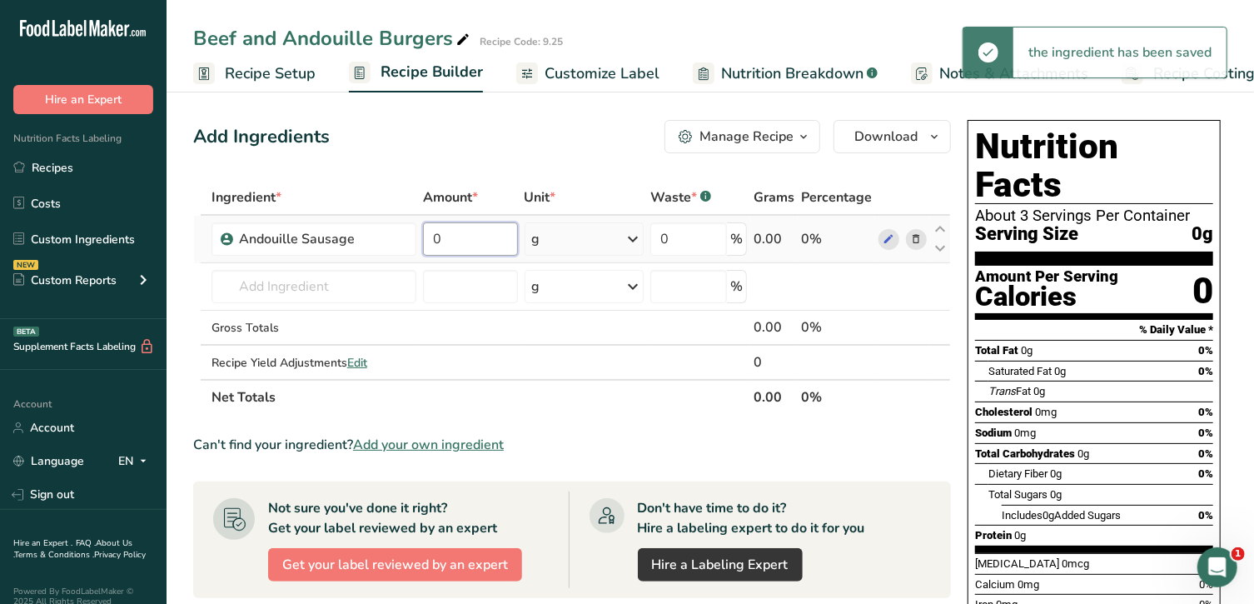
click at [459, 243] on input "0" at bounding box center [470, 238] width 95 height 33
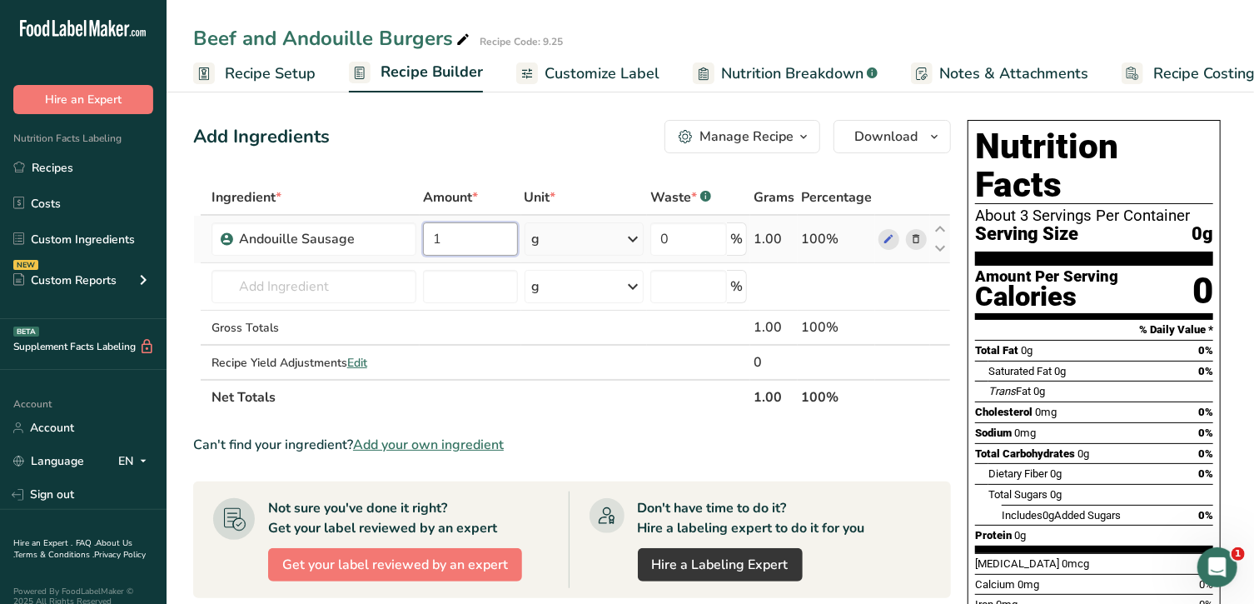
type input "1"
click at [586, 247] on div "Ingredient * Amount * Unit * Waste * .a-a{fill:#347362;}.b-a{fill:#fff;} Grams …" at bounding box center [572, 297] width 758 height 235
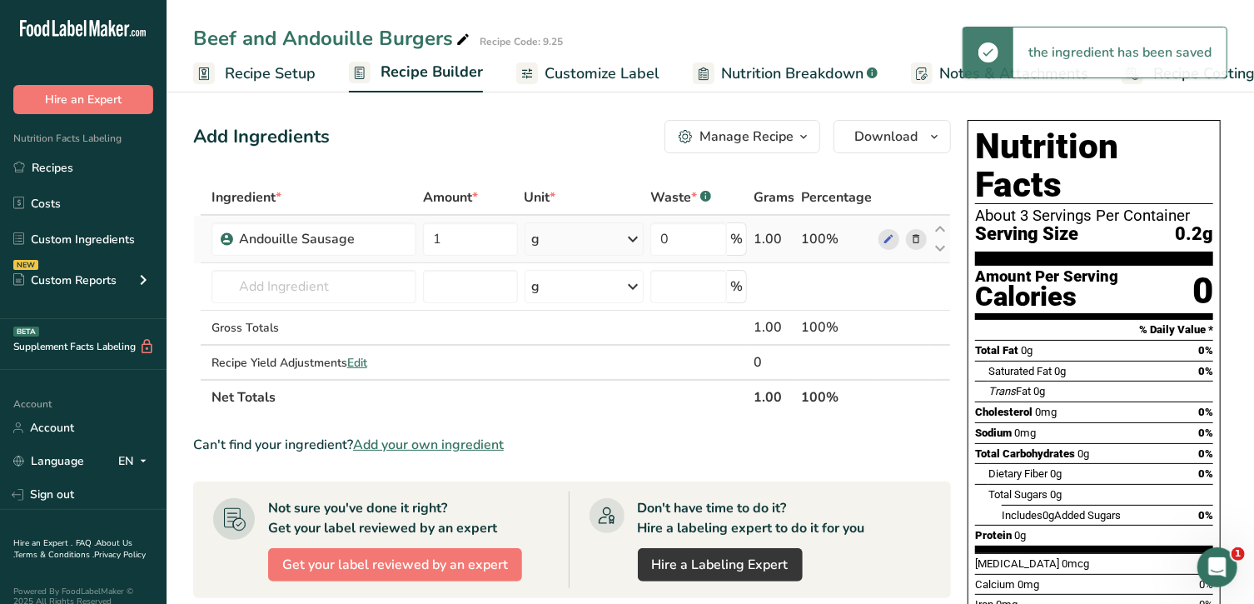
click at [618, 242] on icon at bounding box center [633, 239] width 20 height 30
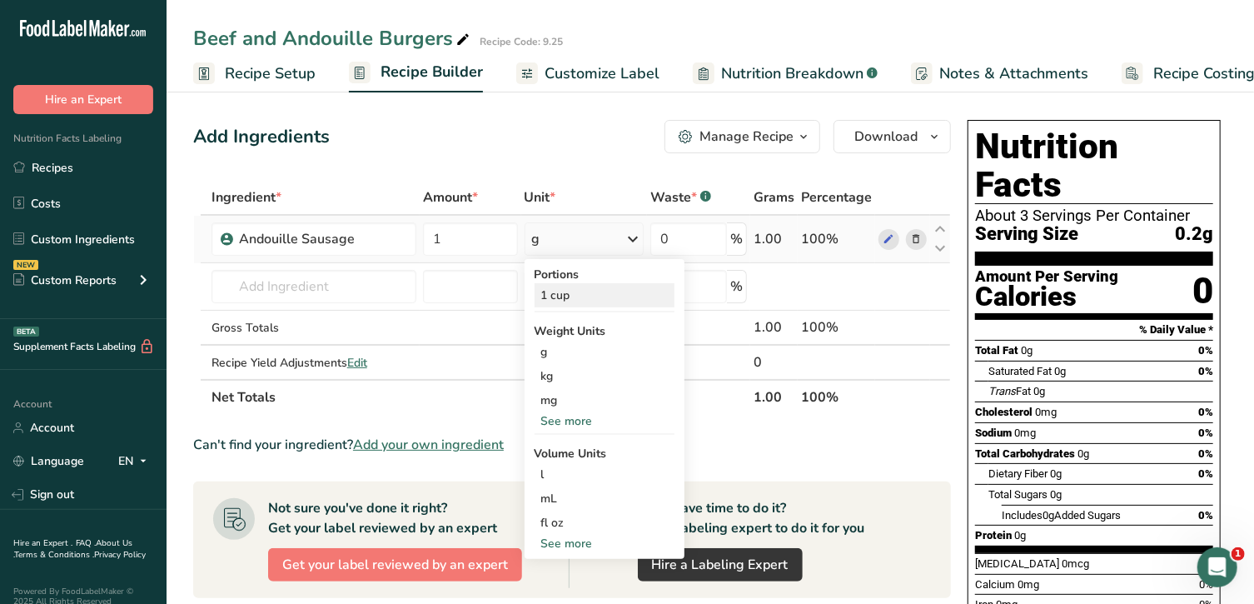
click at [555, 293] on div "1 cup" at bounding box center [605, 295] width 140 height 24
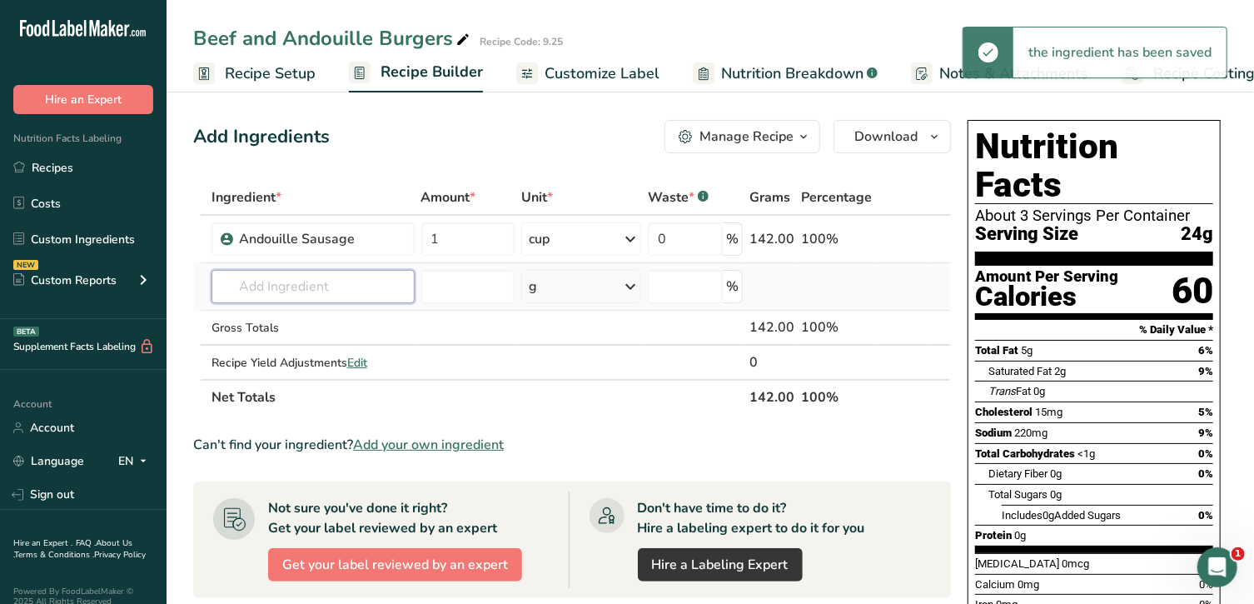
click at [336, 286] on input "text" at bounding box center [313, 286] width 203 height 33
drag, startPoint x: 336, startPoint y: 286, endPoint x: 796, endPoint y: 222, distance: 464.9
click at [618, 222] on tbody "Andouille Sausage 1 cup Portions 1 cup Weight Units g kg mg See more Volume Uni…" at bounding box center [572, 297] width 756 height 163
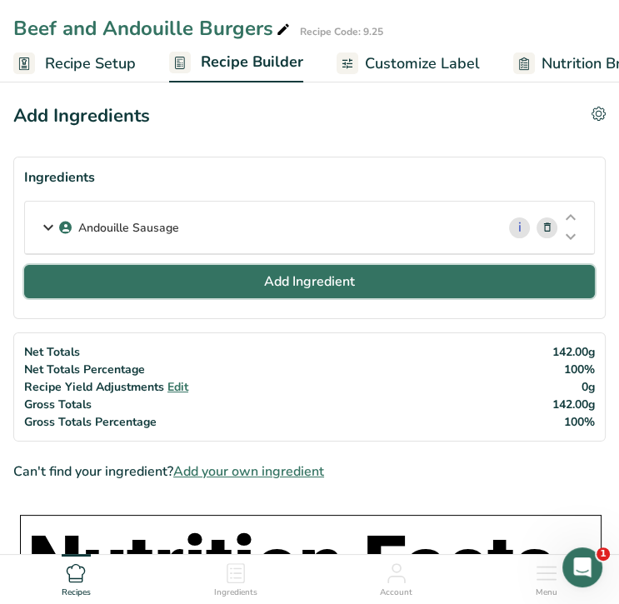
click at [351, 275] on span "Add Ingredient" at bounding box center [309, 282] width 91 height 20
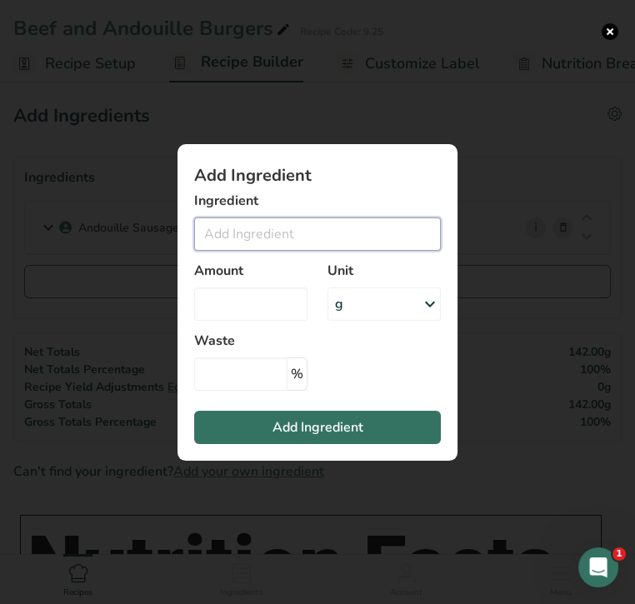
click at [311, 240] on input "Add ingredient modal" at bounding box center [317, 233] width 247 height 33
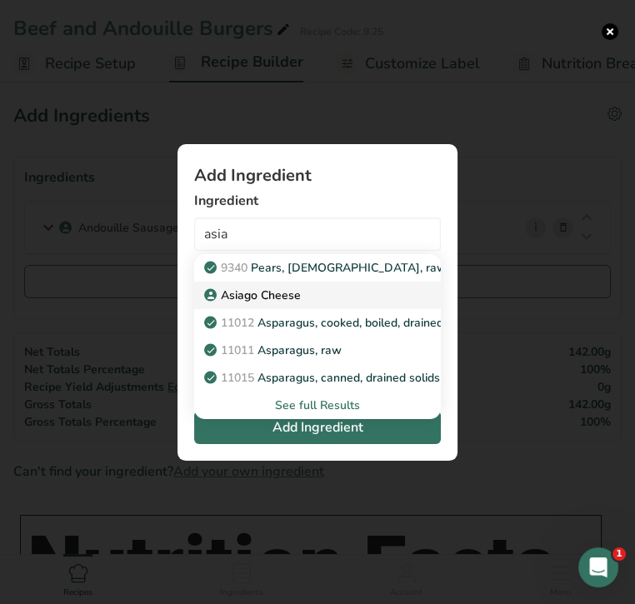
click at [285, 292] on p "Asiago Cheese" at bounding box center [253, 295] width 93 height 17
type input "Asiago Cheese"
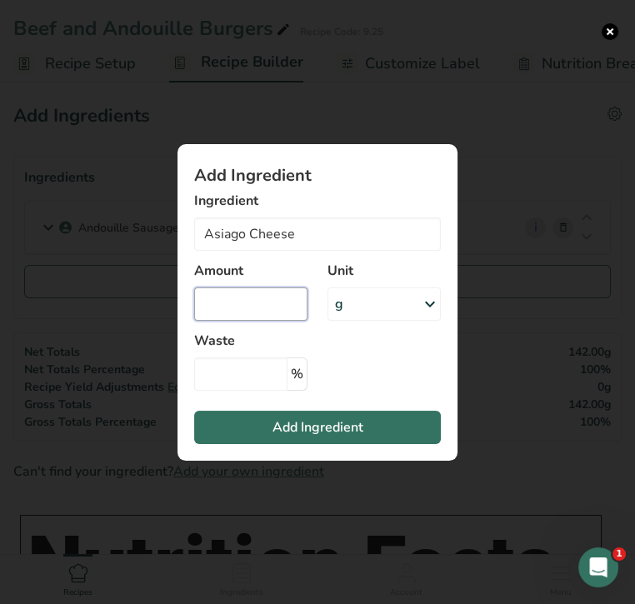
click at [283, 303] on input "Add ingredient modal" at bounding box center [250, 303] width 113 height 33
type input "1"
click at [425, 298] on icon "Add ingredient modal" at bounding box center [430, 304] width 20 height 30
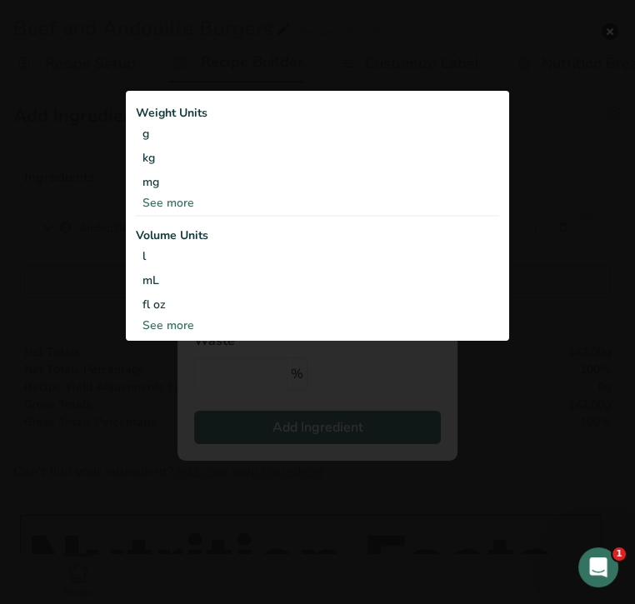
click at [204, 322] on div "See more" at bounding box center [317, 325] width 363 height 17
select select "22"
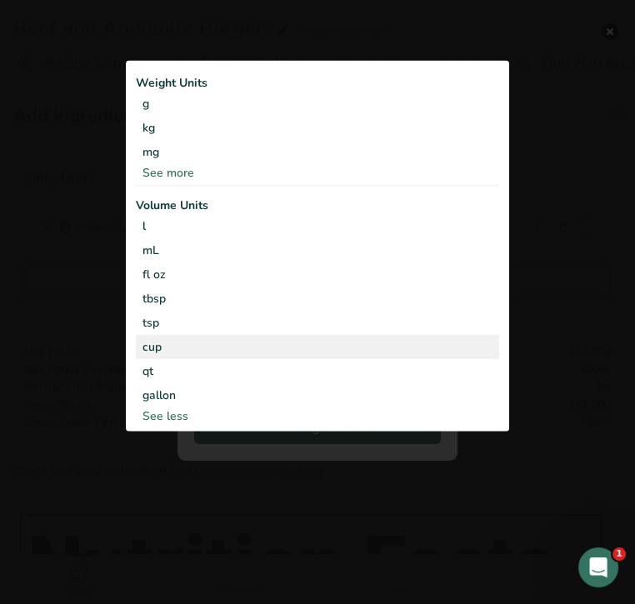
click at [171, 346] on div "cup" at bounding box center [317, 346] width 350 height 17
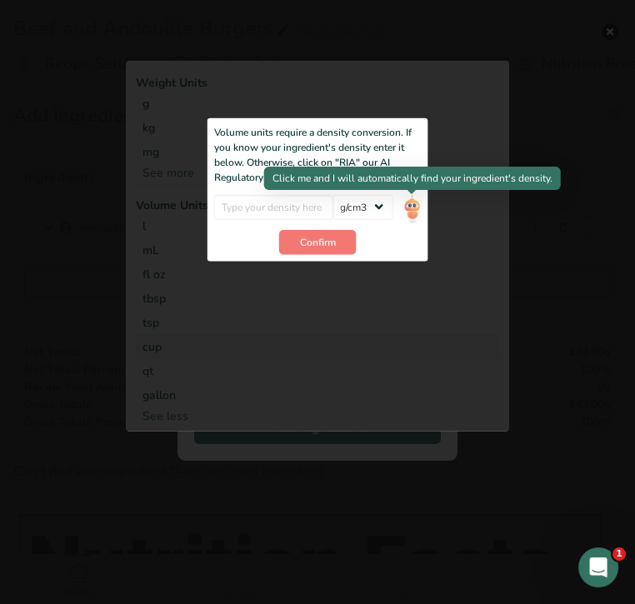
click at [413, 213] on img "Add ingredient modal" at bounding box center [411, 208] width 18 height 29
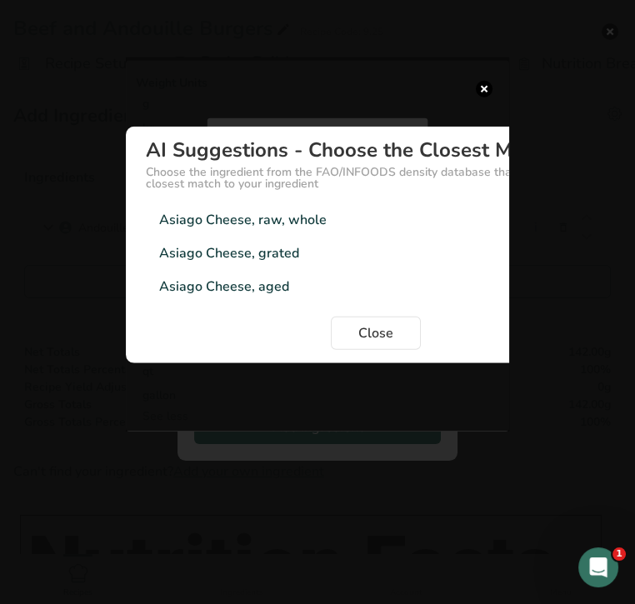
click at [360, 257] on div "Asiago Cheese, grated 0.6g/cm3" at bounding box center [376, 253] width 460 height 33
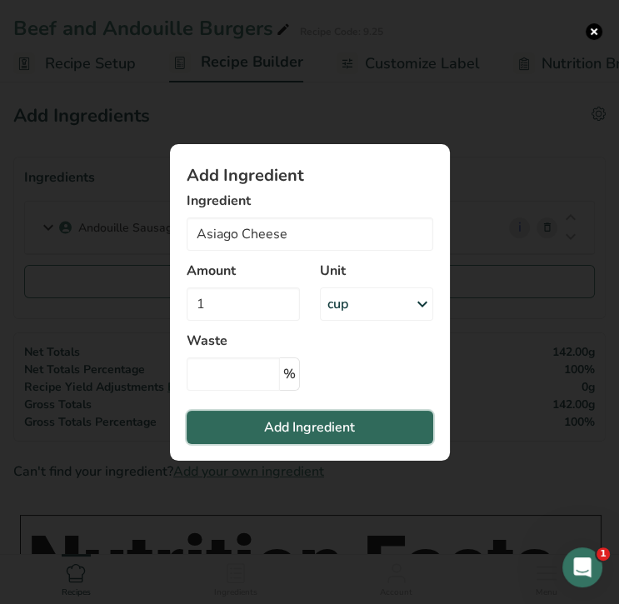
click at [332, 427] on span "Add Ingredient" at bounding box center [309, 427] width 91 height 20
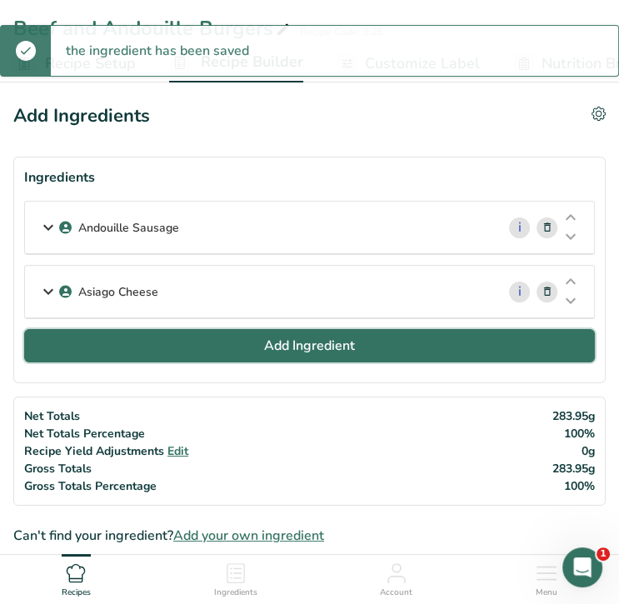
click at [279, 343] on span "Add Ingredient" at bounding box center [309, 346] width 91 height 20
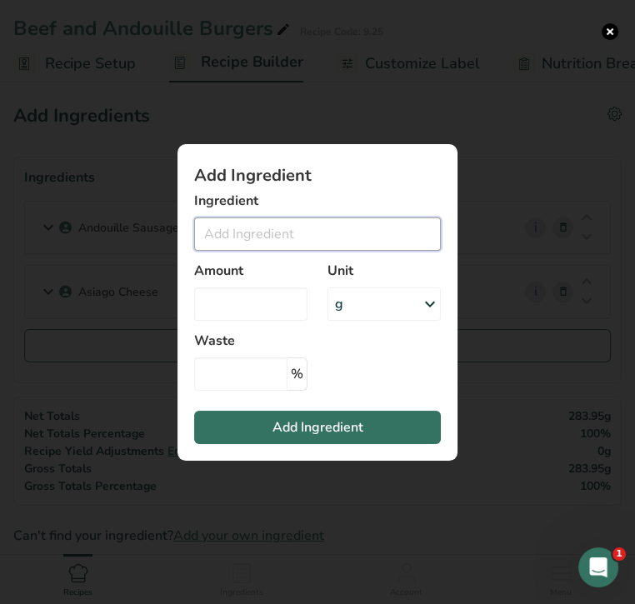
click at [274, 234] on input "Add ingredient modal" at bounding box center [317, 233] width 247 height 33
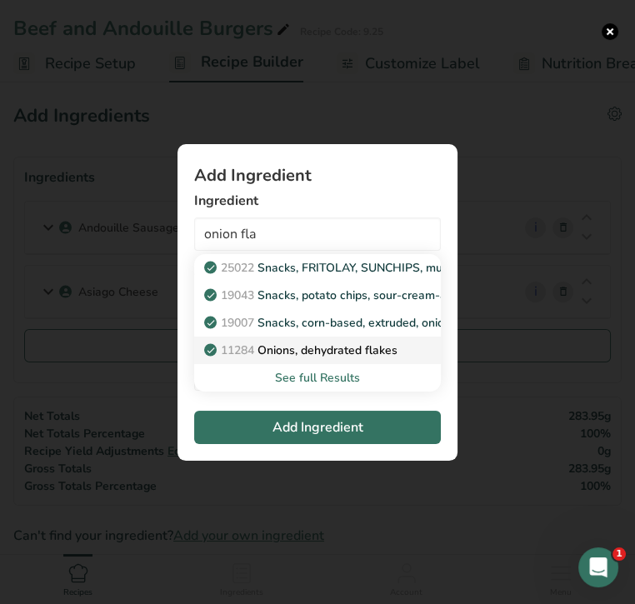
click at [304, 351] on p "11284 Onions, dehydrated flakes" at bounding box center [302, 349] width 190 height 17
type input "Onions, dehydrated flakes"
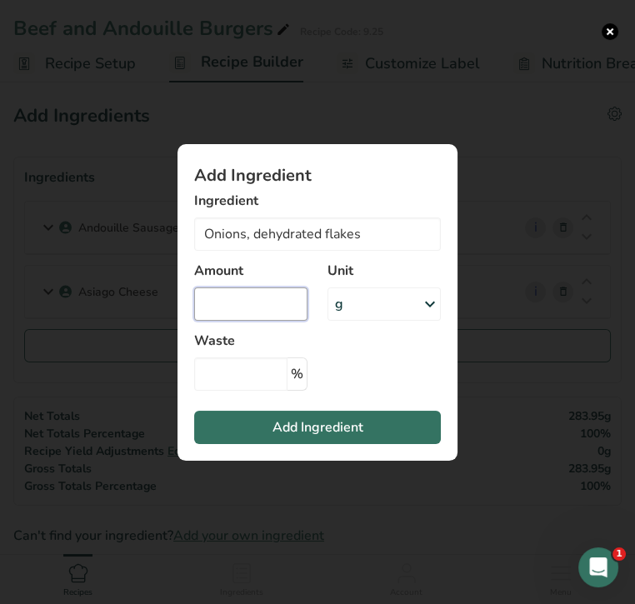
click at [252, 302] on input "Add ingredient modal" at bounding box center [250, 303] width 113 height 33
type input "2"
click at [352, 306] on div "g" at bounding box center [383, 303] width 113 height 33
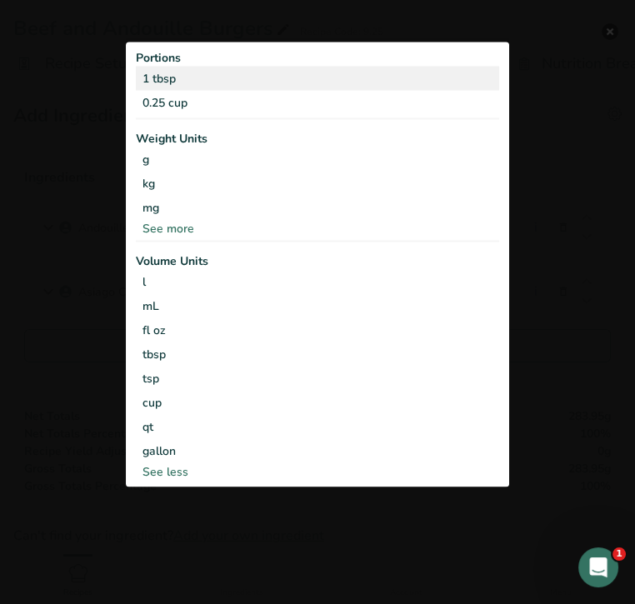
click at [324, 86] on div "1 tbsp" at bounding box center [317, 79] width 363 height 24
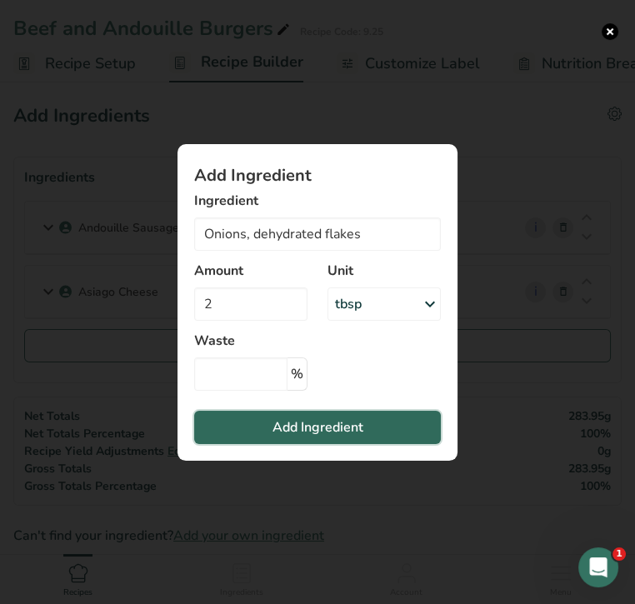
click at [314, 426] on span "Add Ingredient" at bounding box center [317, 427] width 91 height 20
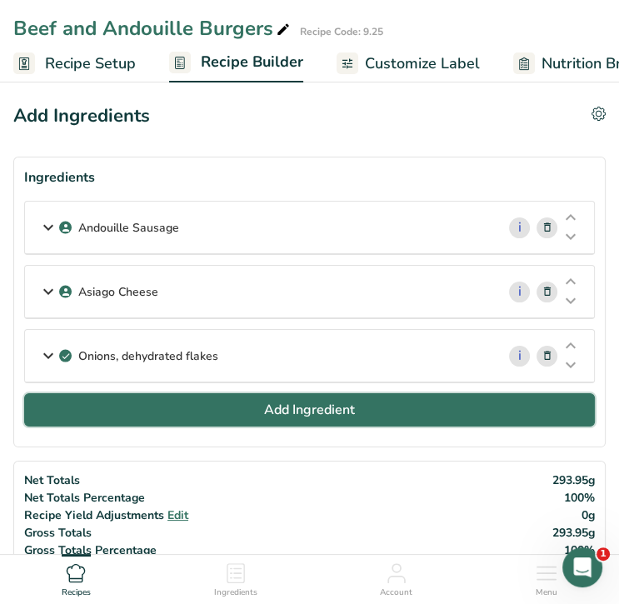
click at [190, 402] on button "Add Ingredient" at bounding box center [309, 409] width 571 height 33
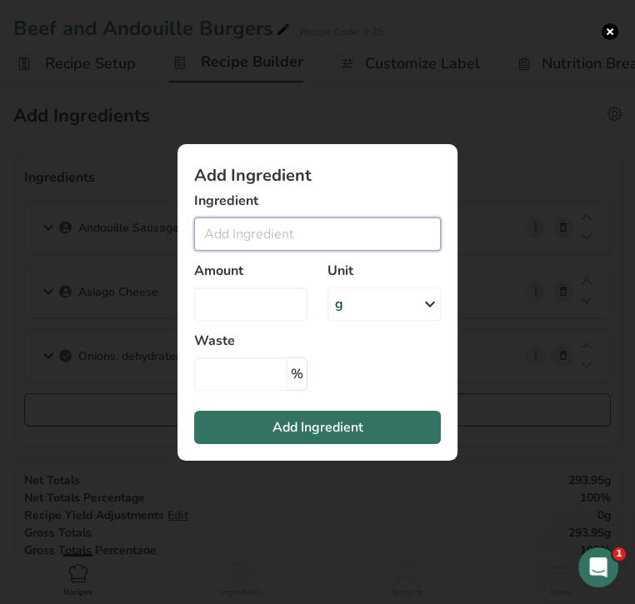
click at [264, 227] on input "Add ingredient modal" at bounding box center [317, 233] width 247 height 33
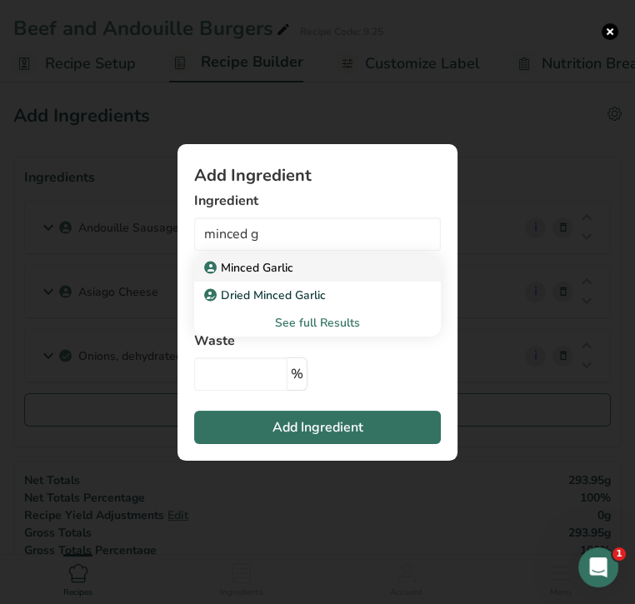
click at [275, 262] on p "Minced Garlic" at bounding box center [250, 267] width 86 height 17
type input "Minced Garlic"
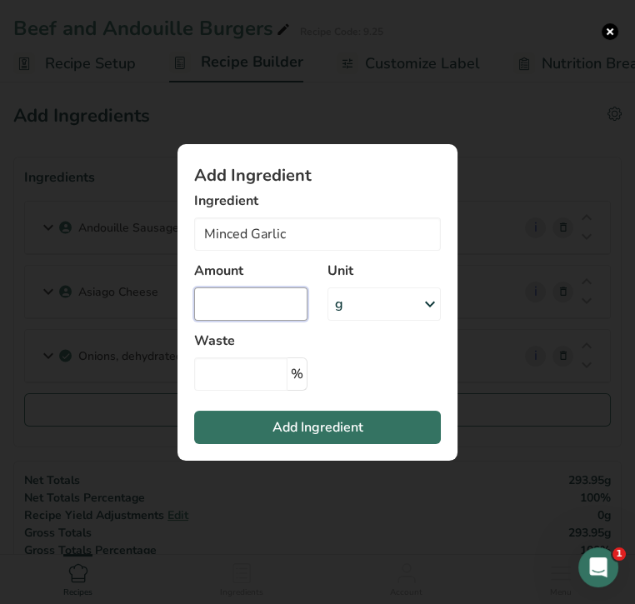
click at [264, 300] on input "Add ingredient modal" at bounding box center [250, 303] width 113 height 33
type input "1"
click at [355, 304] on div "g" at bounding box center [383, 303] width 113 height 33
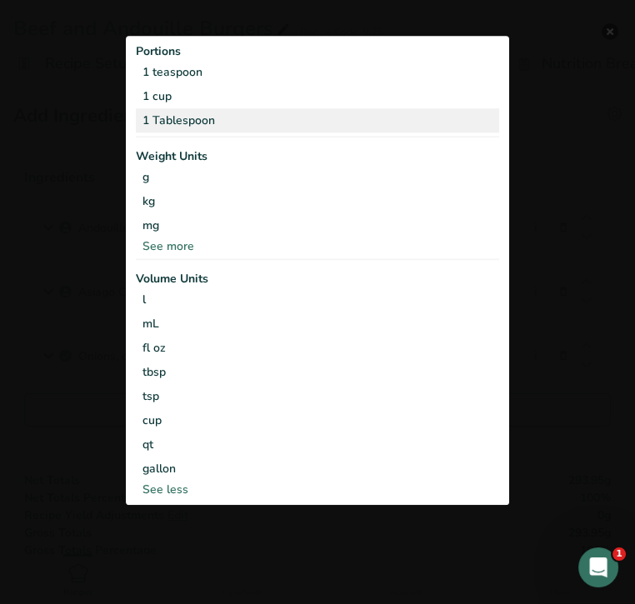
click at [282, 121] on div "1 Tablespoon" at bounding box center [317, 121] width 363 height 24
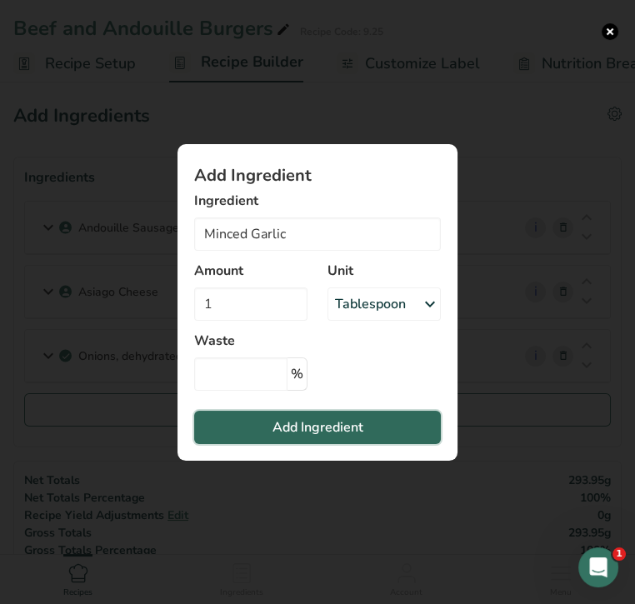
click at [311, 422] on span "Add Ingredient" at bounding box center [317, 427] width 91 height 20
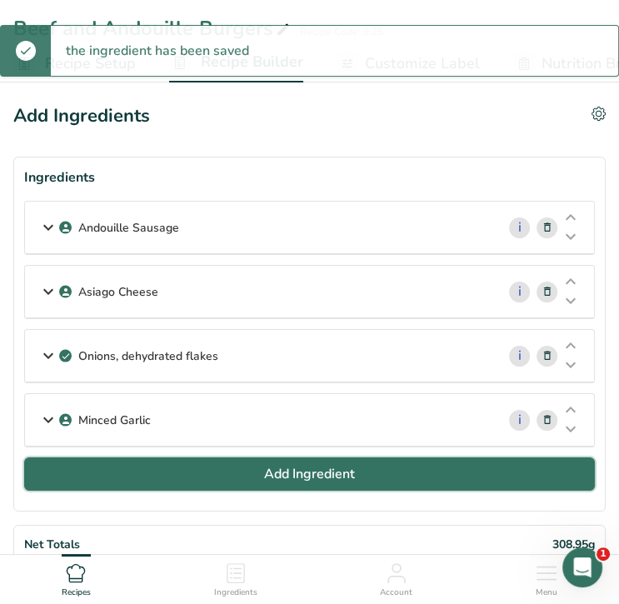
click at [317, 467] on span "Add Ingredient" at bounding box center [309, 474] width 91 height 20
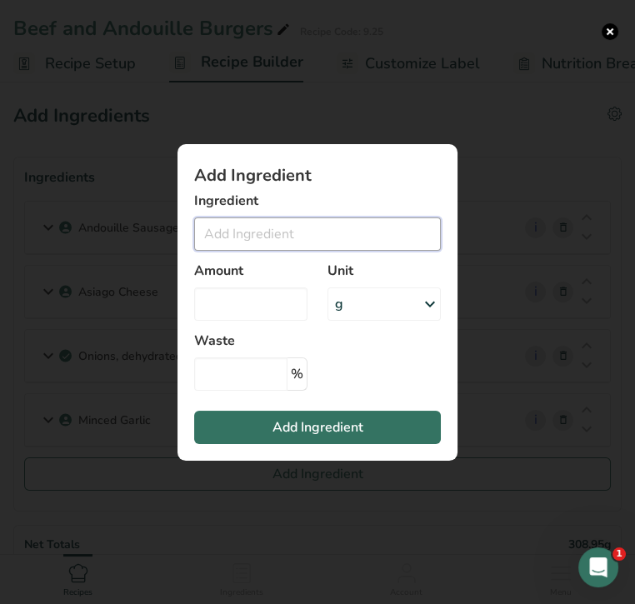
click at [275, 231] on input "Add ingredient modal" at bounding box center [317, 233] width 247 height 33
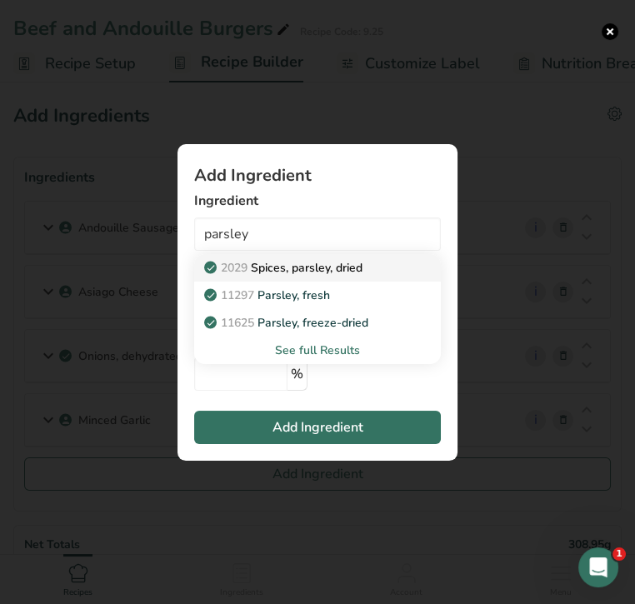
click at [292, 266] on p "2029 Spices, parsley, dried" at bounding box center [284, 267] width 155 height 17
type input "Spices, parsley, dried"
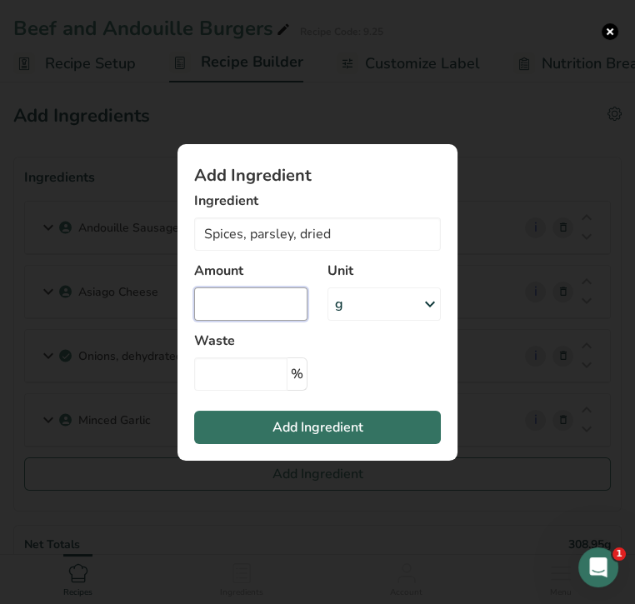
click at [259, 310] on input "Add ingredient modal" at bounding box center [250, 303] width 113 height 33
type input "1"
click at [375, 301] on div "g" at bounding box center [383, 303] width 113 height 33
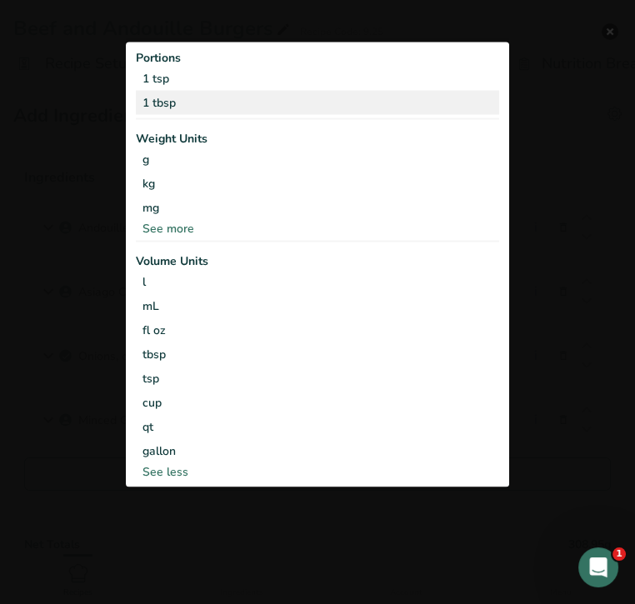
click at [272, 100] on div "1 tbsp" at bounding box center [317, 103] width 363 height 24
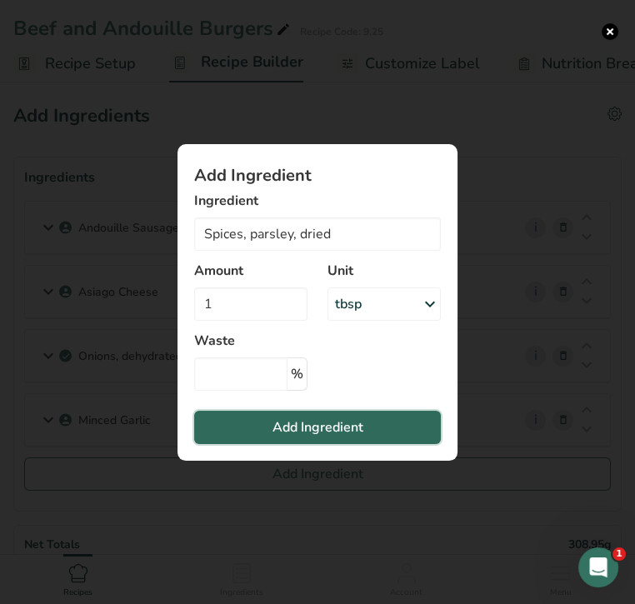
click at [312, 413] on button "Add Ingredient" at bounding box center [317, 427] width 247 height 33
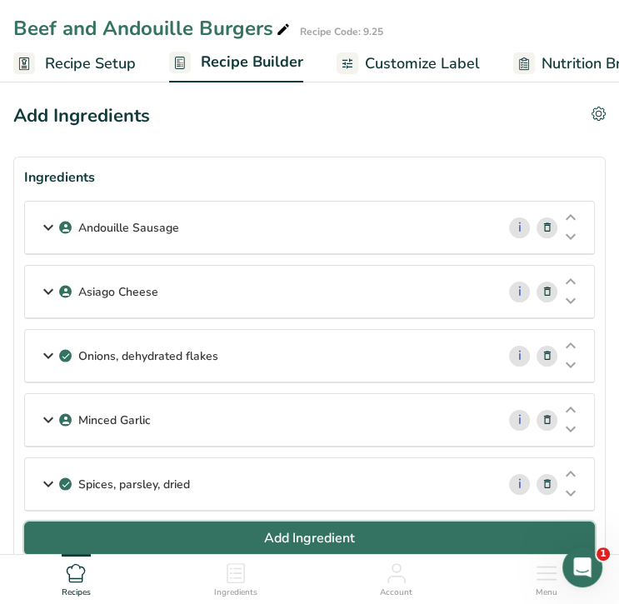
click at [315, 536] on span "Add Ingredient" at bounding box center [309, 538] width 91 height 20
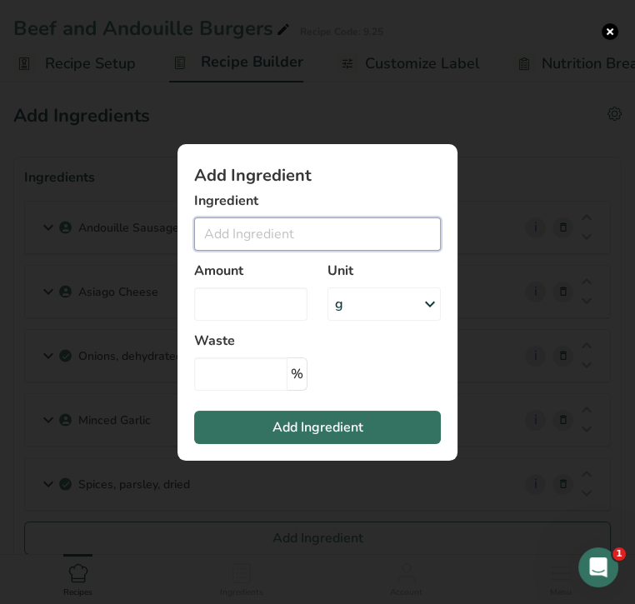
click at [232, 237] on input "Add ingredient modal" at bounding box center [317, 233] width 247 height 33
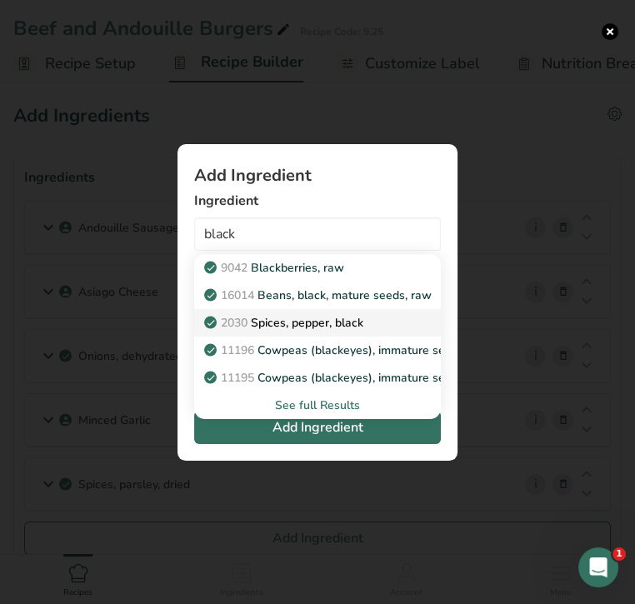
click at [277, 314] on p "2030 Spices, pepper, black" at bounding box center [285, 322] width 156 height 17
type input "Spices, pepper, black"
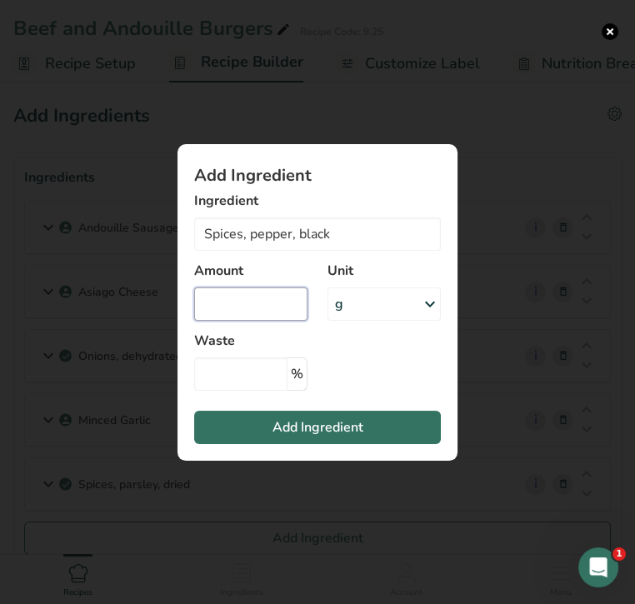
click at [277, 314] on input "Add ingredient modal" at bounding box center [250, 303] width 113 height 33
type input "1"
click at [377, 310] on div "g" at bounding box center [383, 303] width 113 height 33
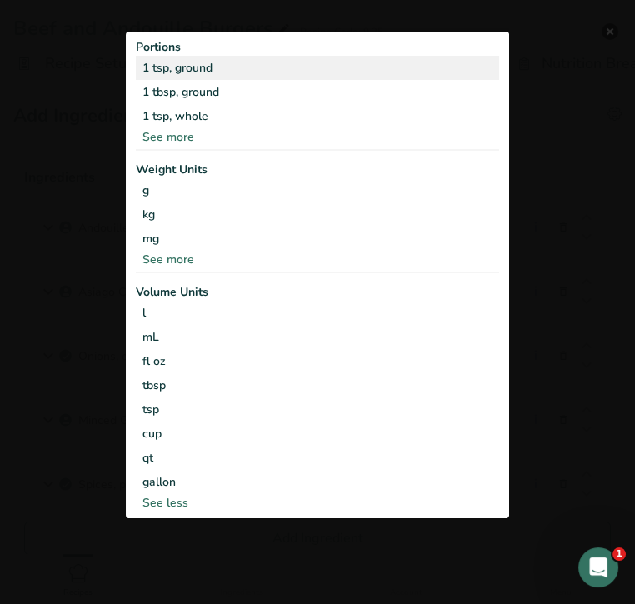
click at [298, 70] on div "1 tsp, ground" at bounding box center [317, 68] width 363 height 24
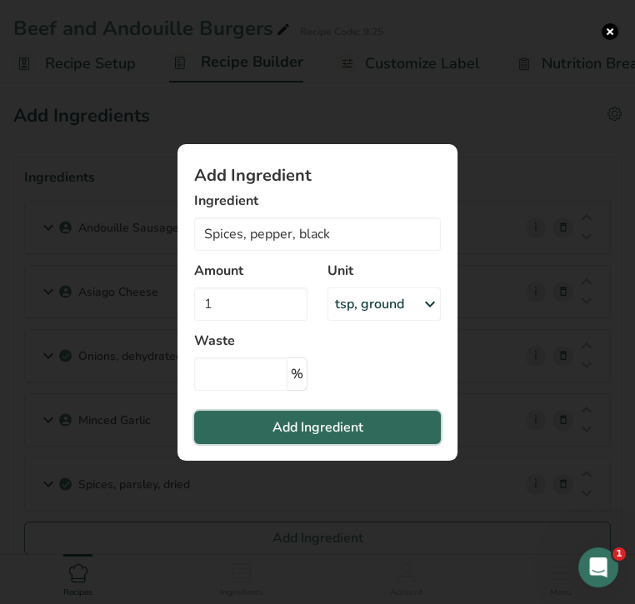
click at [279, 432] on span "Add Ingredient" at bounding box center [317, 427] width 91 height 20
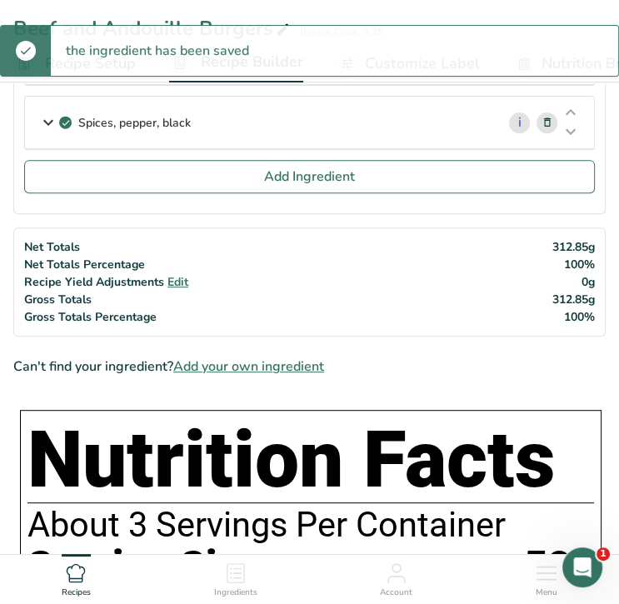
scroll to position [427, 0]
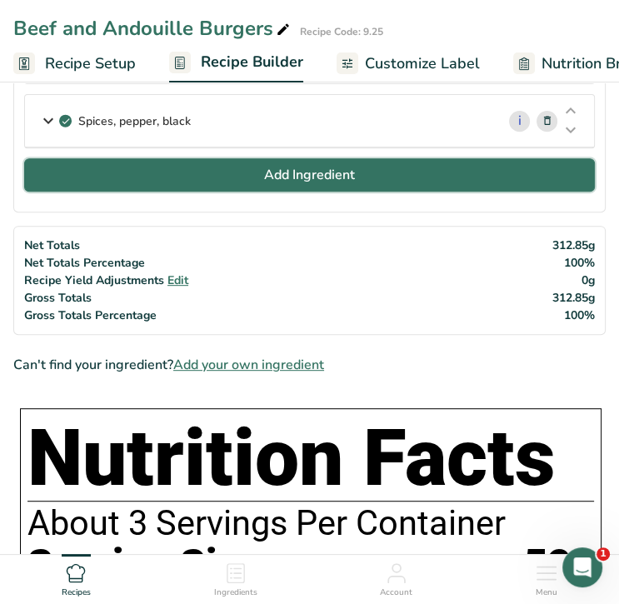
click at [327, 176] on span "Add Ingredient" at bounding box center [309, 175] width 91 height 20
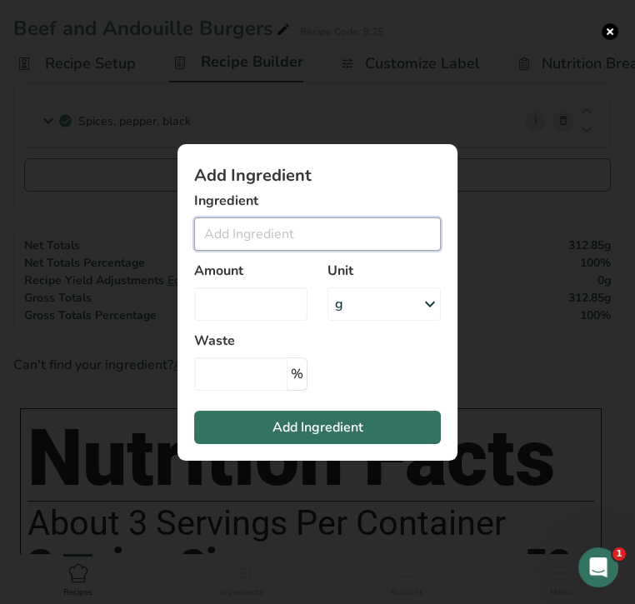
click at [285, 232] on input "Add ingredient modal" at bounding box center [317, 233] width 247 height 33
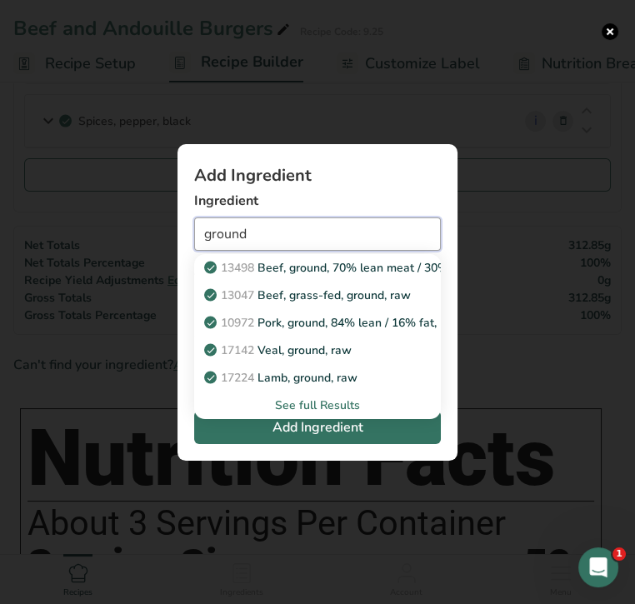
click at [284, 233] on input "ground" at bounding box center [317, 233] width 247 height 33
type input "g"
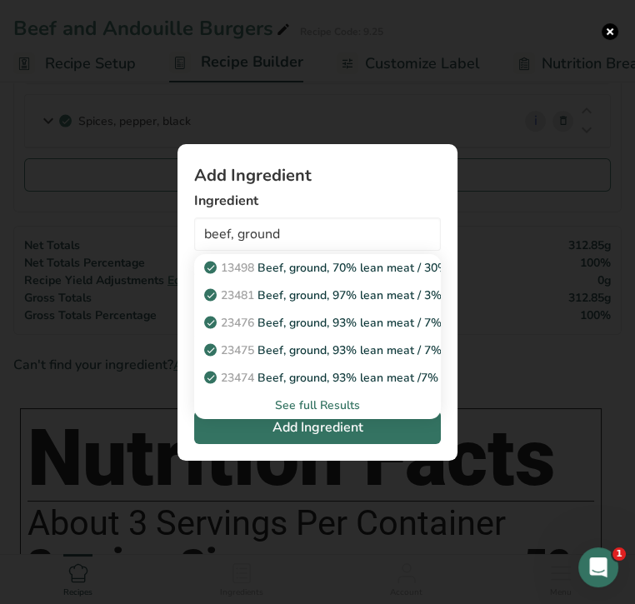
click at [312, 402] on div "See full Results" at bounding box center [317, 404] width 220 height 17
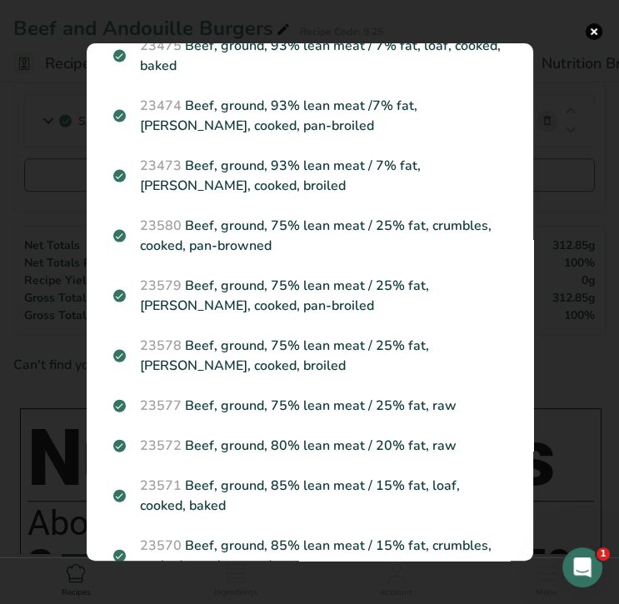
scroll to position [227, 0]
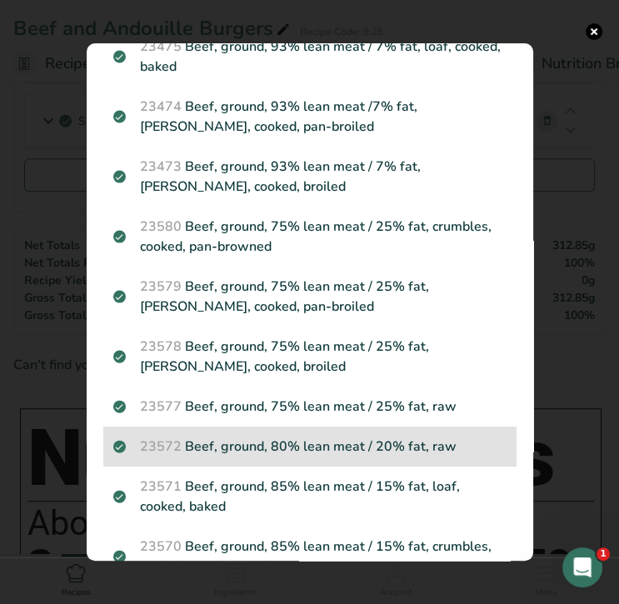
click at [317, 436] on p "23572 Beef, ground, 80% lean meat / 20% fat, raw" at bounding box center [309, 446] width 393 height 20
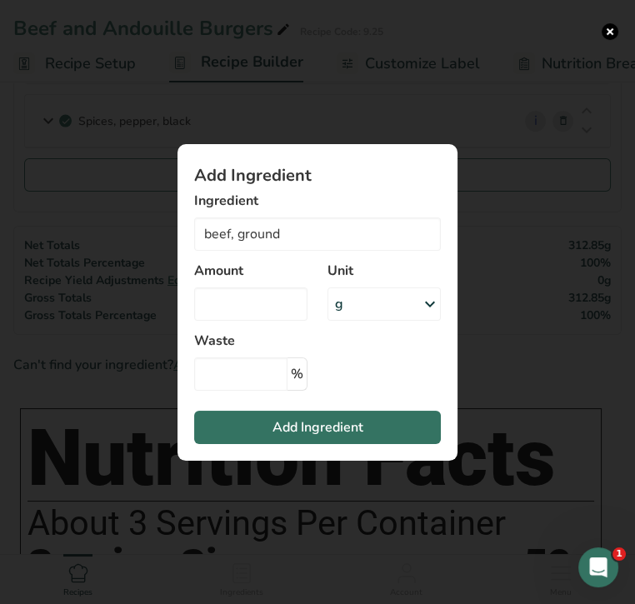
type input "Beef, ground, 80% lean meat / 20% fat, raw"
click at [272, 305] on input "Add ingredient modal" at bounding box center [250, 303] width 113 height 33
type input "2"
click at [391, 305] on div "g" at bounding box center [383, 303] width 113 height 33
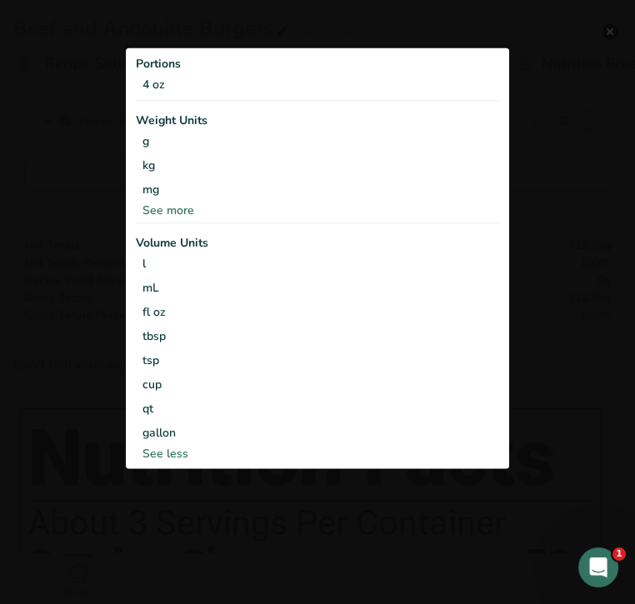
click at [201, 211] on div "See more" at bounding box center [317, 210] width 363 height 17
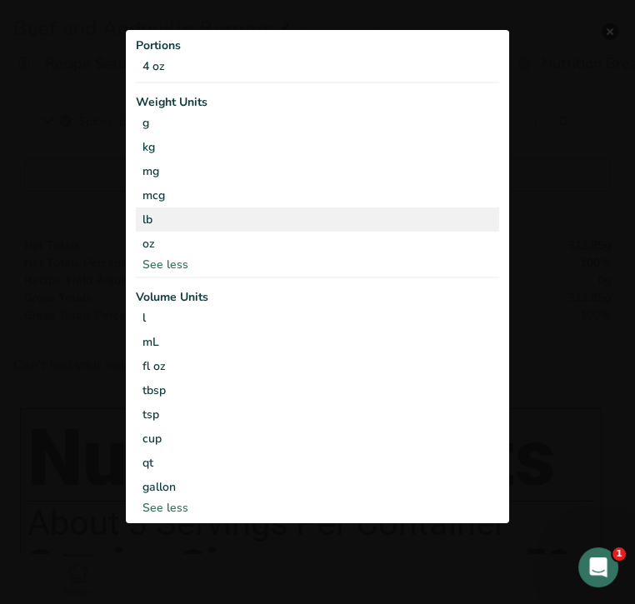
click at [202, 214] on div "lb" at bounding box center [317, 219] width 363 height 24
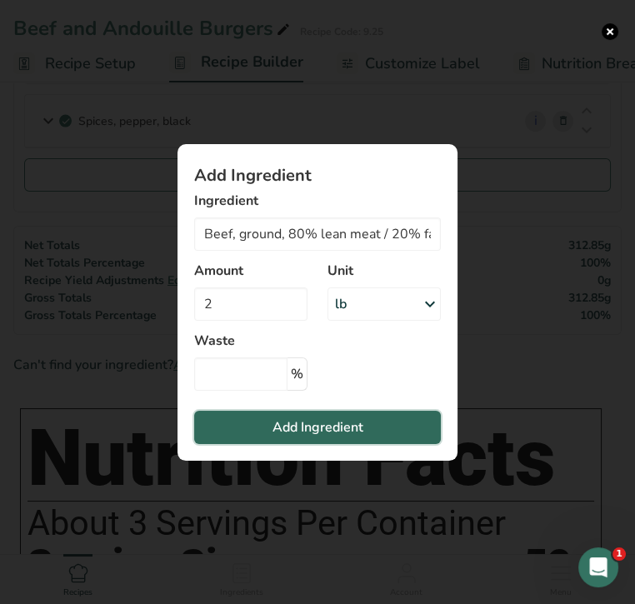
click at [312, 423] on span "Add Ingredient" at bounding box center [317, 427] width 91 height 20
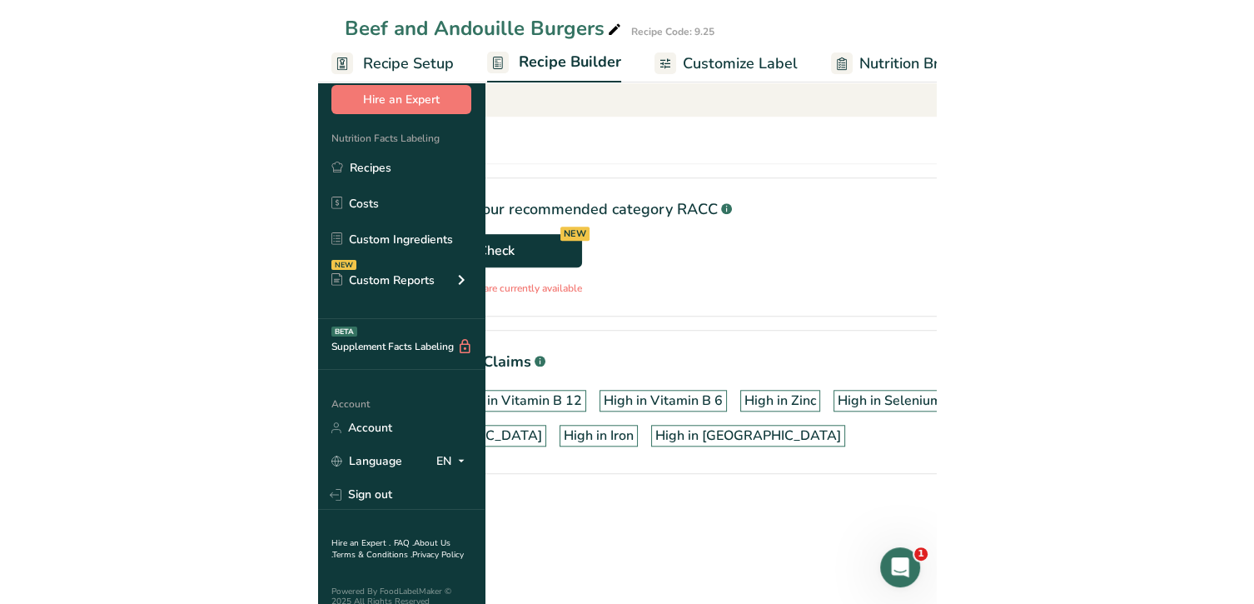
scroll to position [739, 0]
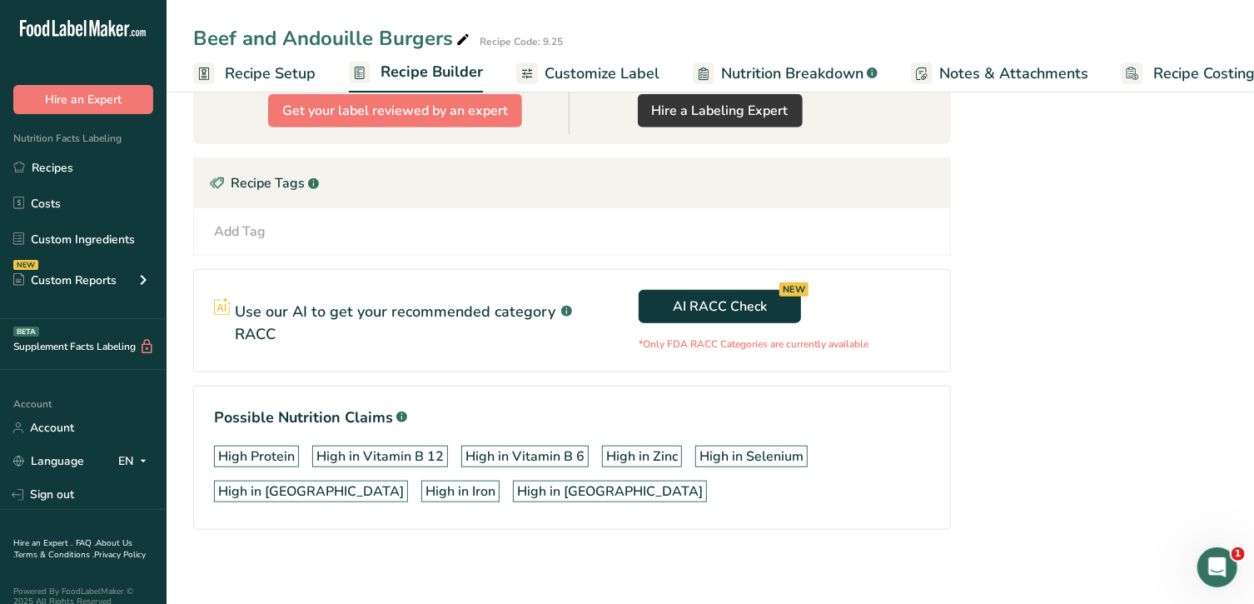
click at [216, 85] on link "Recipe Setup" at bounding box center [254, 73] width 122 height 37
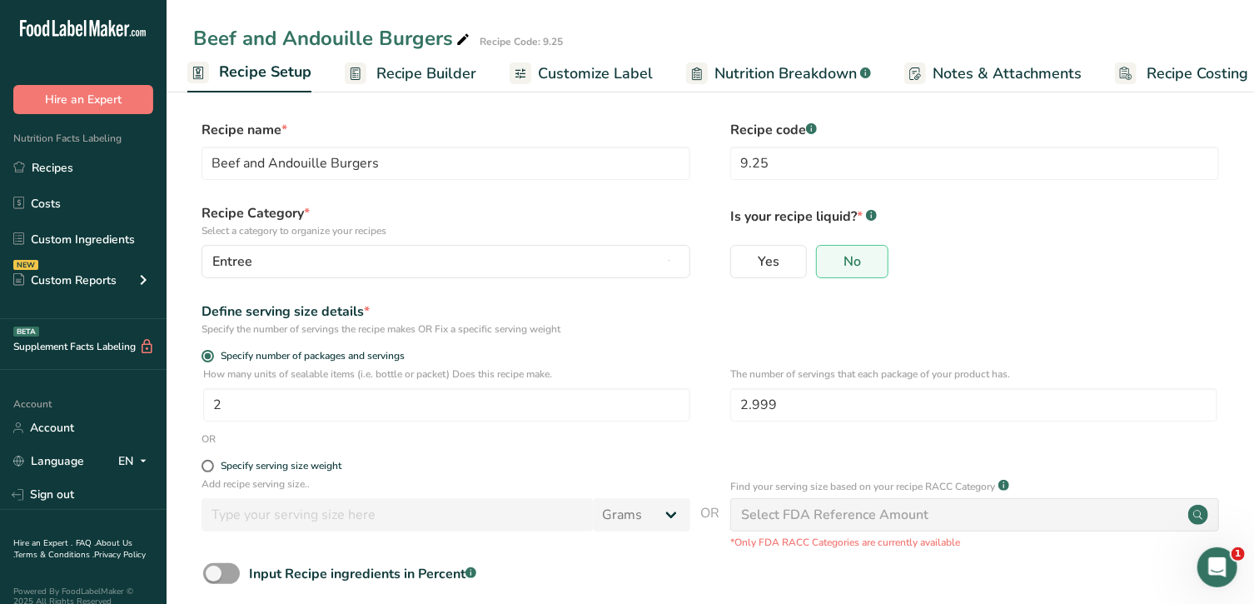
click at [562, 67] on span "Customize Label" at bounding box center [595, 73] width 115 height 22
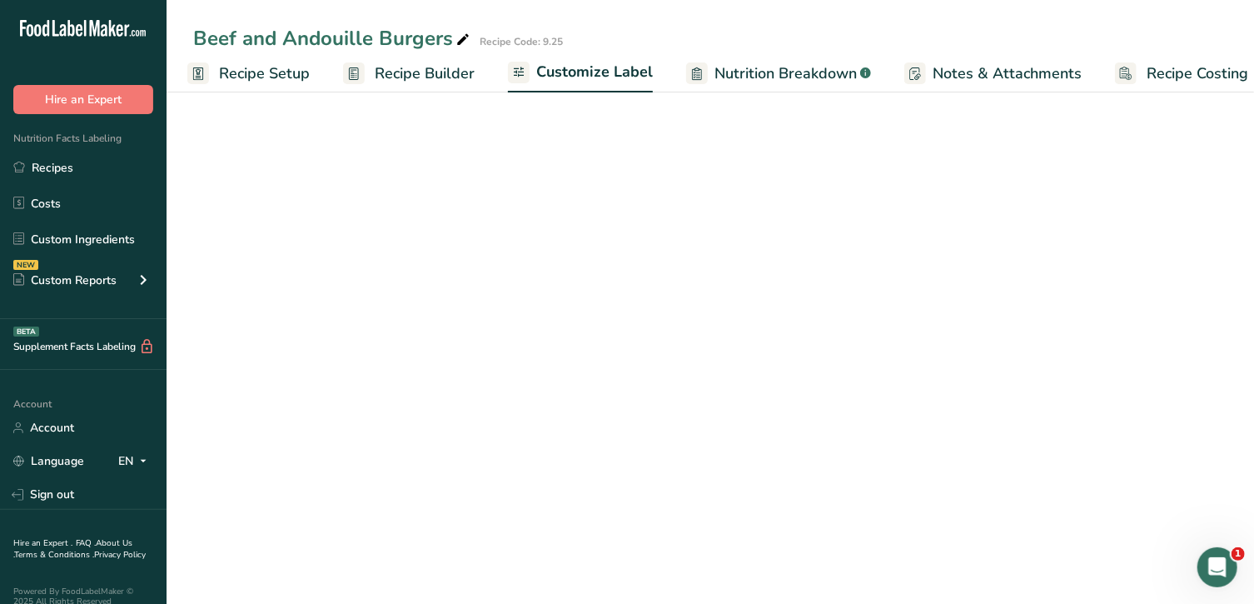
scroll to position [0, 26]
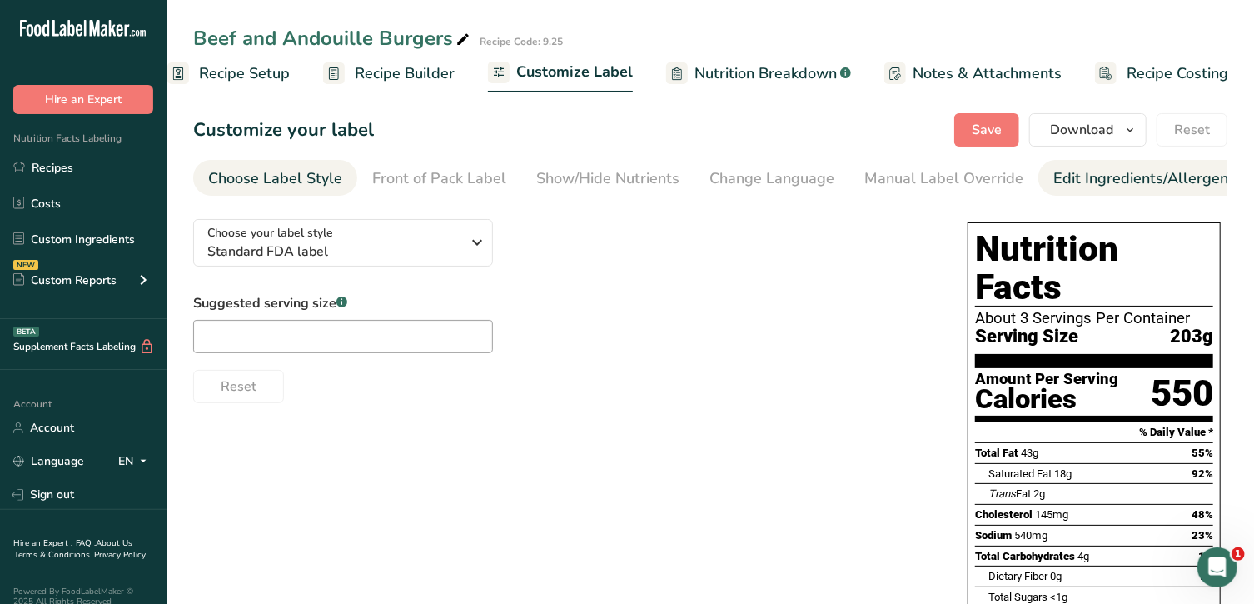
click at [618, 181] on div "Edit Ingredients/Allergens List" at bounding box center [1160, 178] width 212 height 22
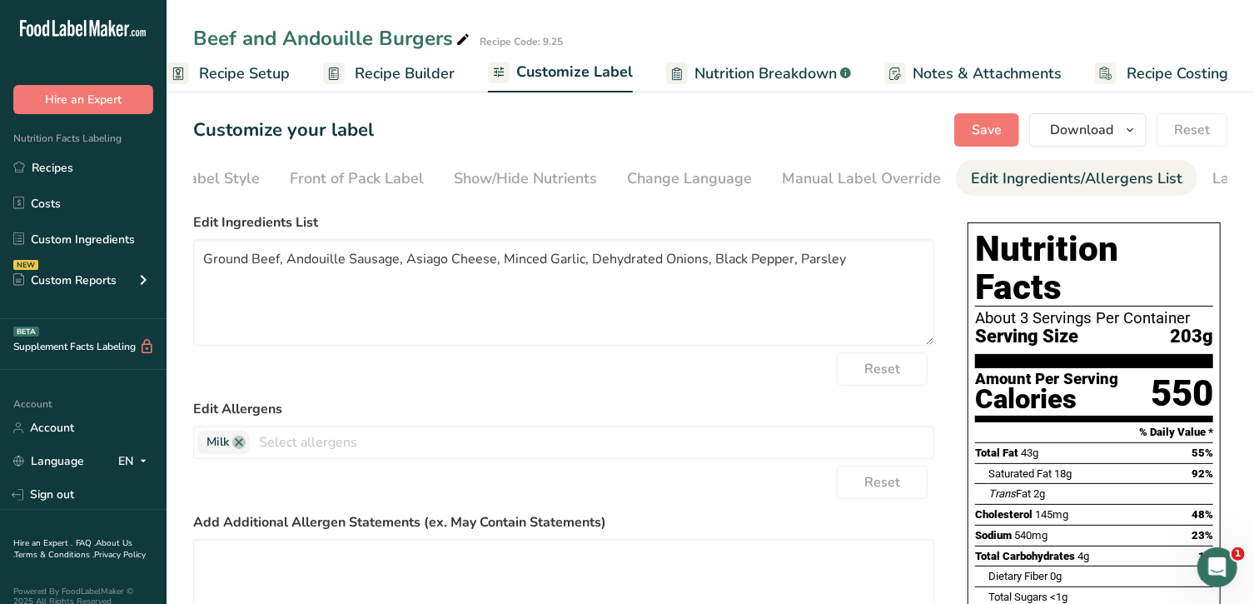
scroll to position [0, 0]
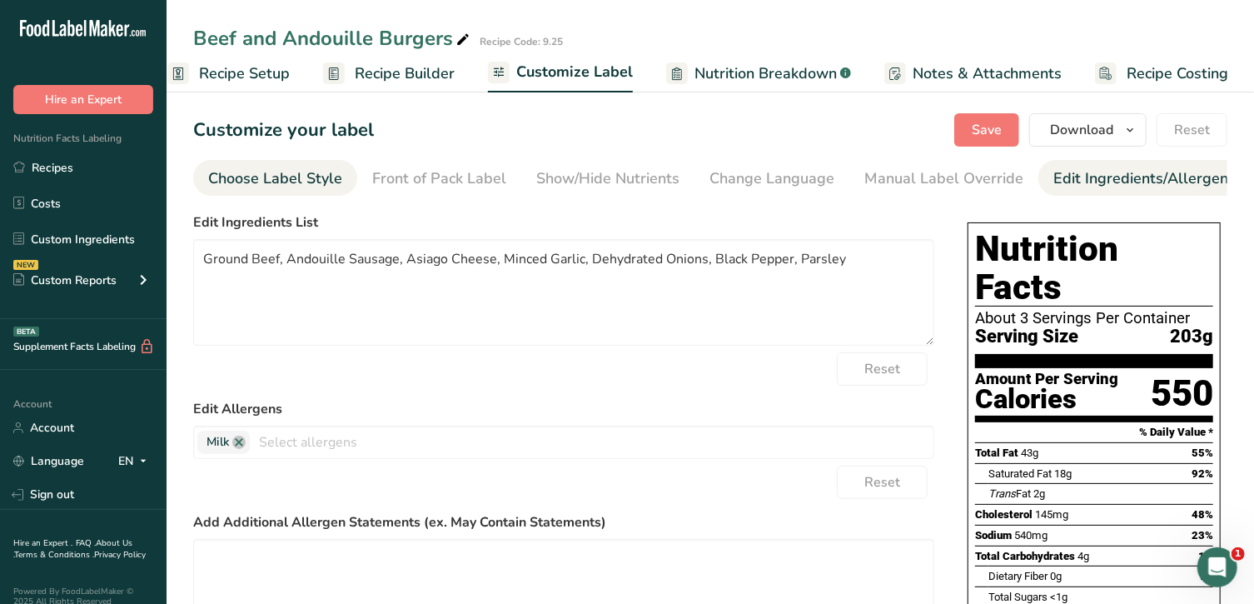
click at [241, 177] on div "Choose Label Style" at bounding box center [275, 178] width 134 height 22
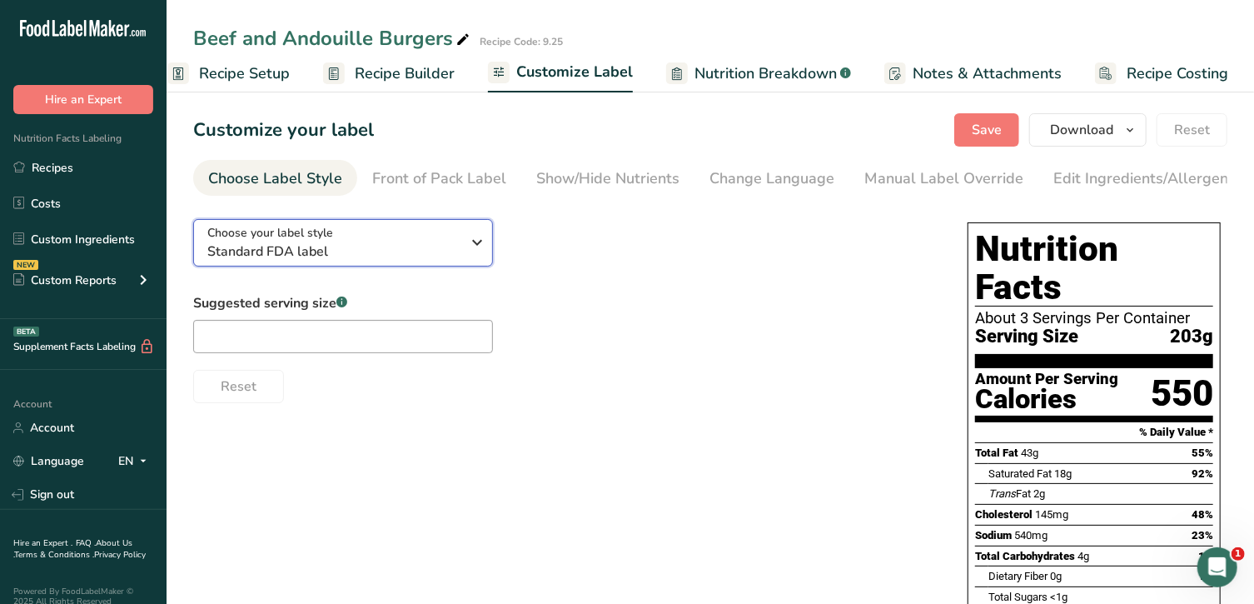
click at [267, 247] on span "Standard FDA label" at bounding box center [334, 252] width 254 height 20
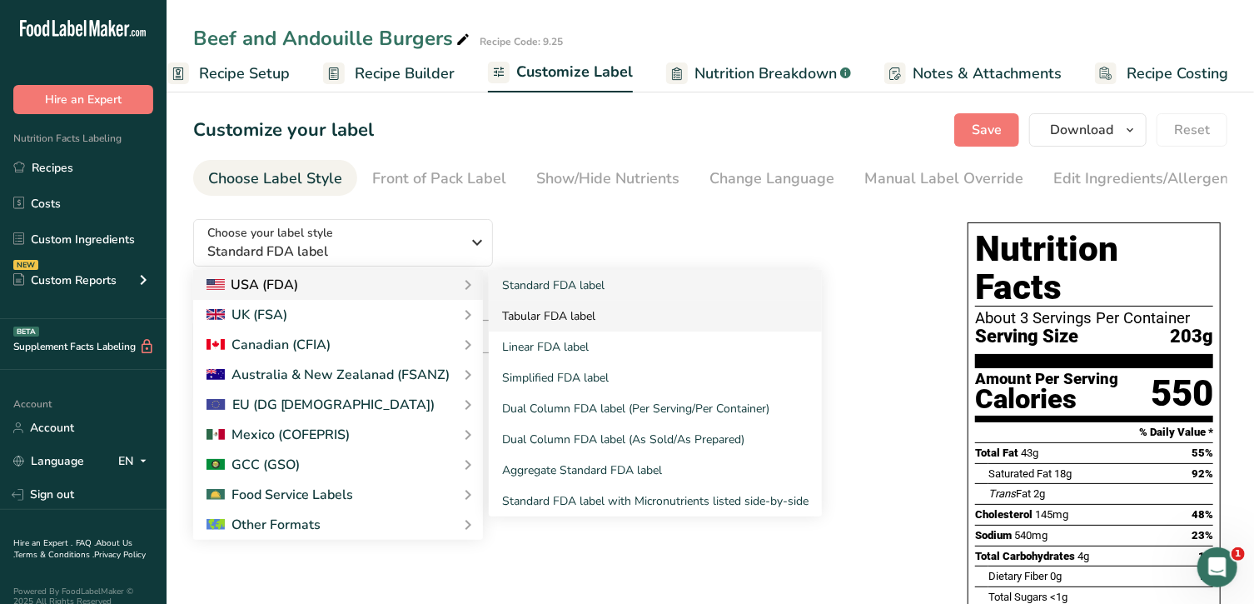
click at [511, 318] on link "Tabular FDA label" at bounding box center [655, 316] width 333 height 31
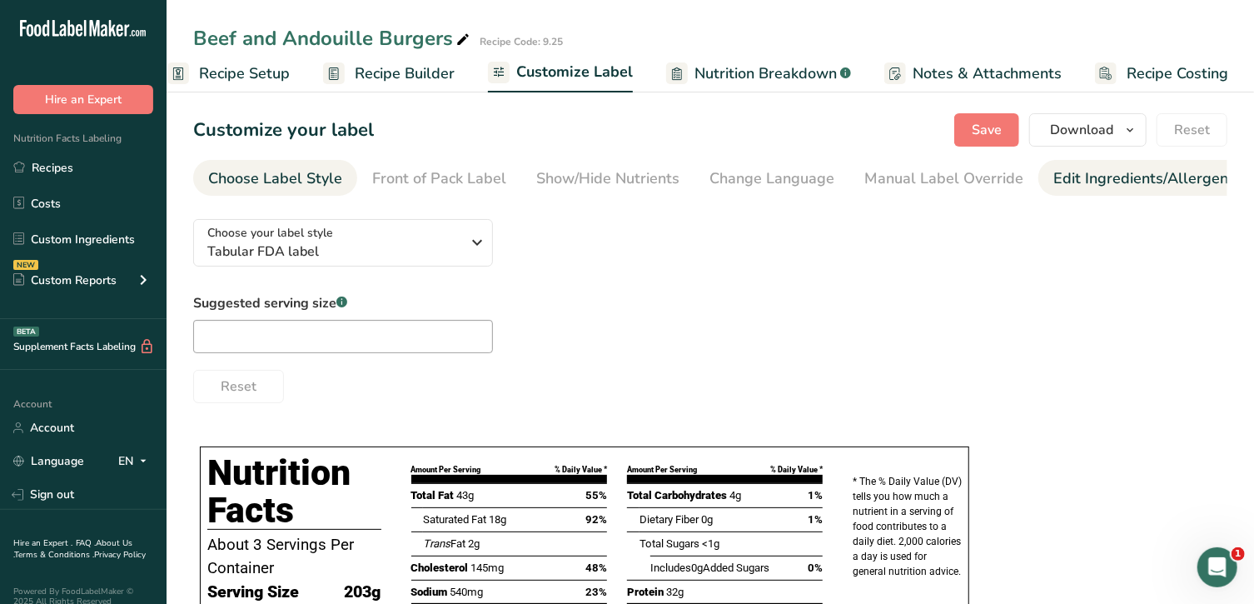
click at [618, 182] on div "Edit Ingredients/Allergens List" at bounding box center [1160, 178] width 212 height 22
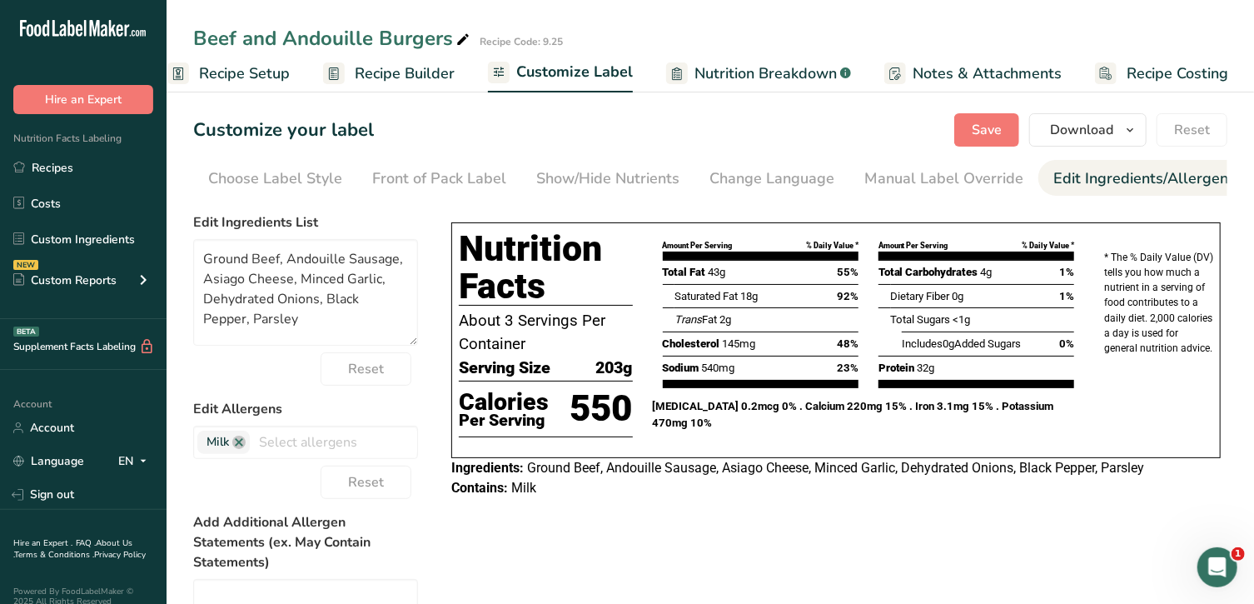
scroll to position [0, 175]
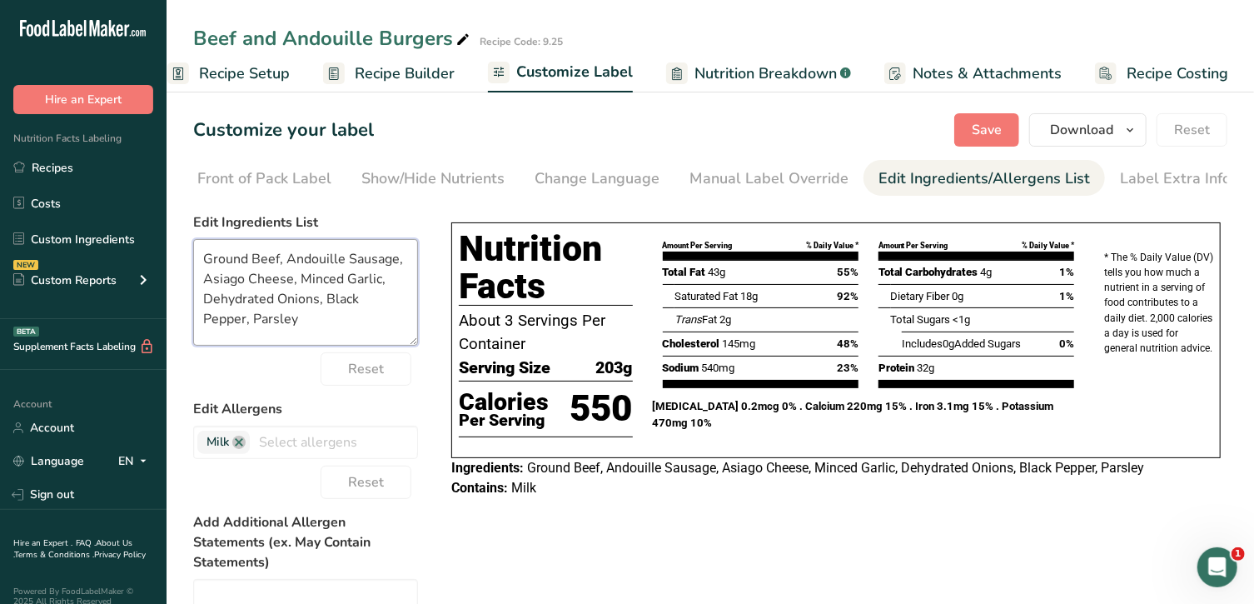
click at [346, 282] on textarea "Ground Beef, Andouille Sausage, Asiago Cheese, Minced Garlic, Dehydrated Onions…" at bounding box center [305, 292] width 225 height 107
click at [276, 298] on textarea "Ground Beef, Andouille Sausage, Asiago Cheese, Garlic, Dehydrated Onions, Black…" at bounding box center [305, 292] width 225 height 107
type textarea "Ground Beef, Andouille Sausage, Asiago Cheese, Garlic, Onions, Black Pepper, Pa…"
click at [618, 179] on div "Label Extra Info" at bounding box center [1175, 178] width 111 height 22
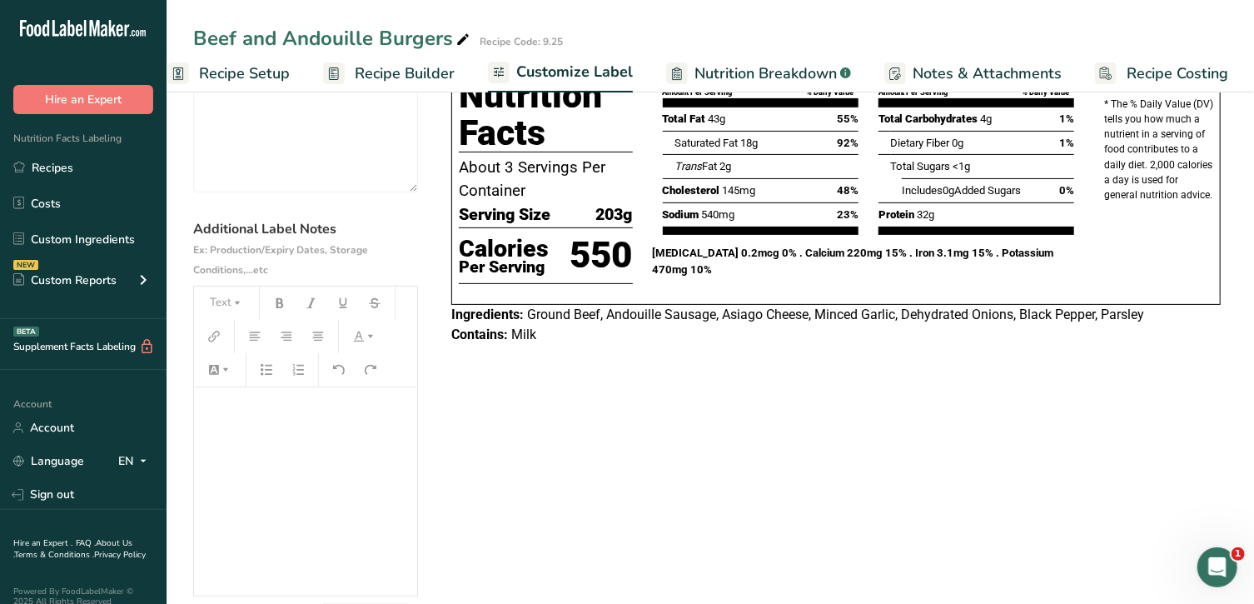
scroll to position [159, 0]
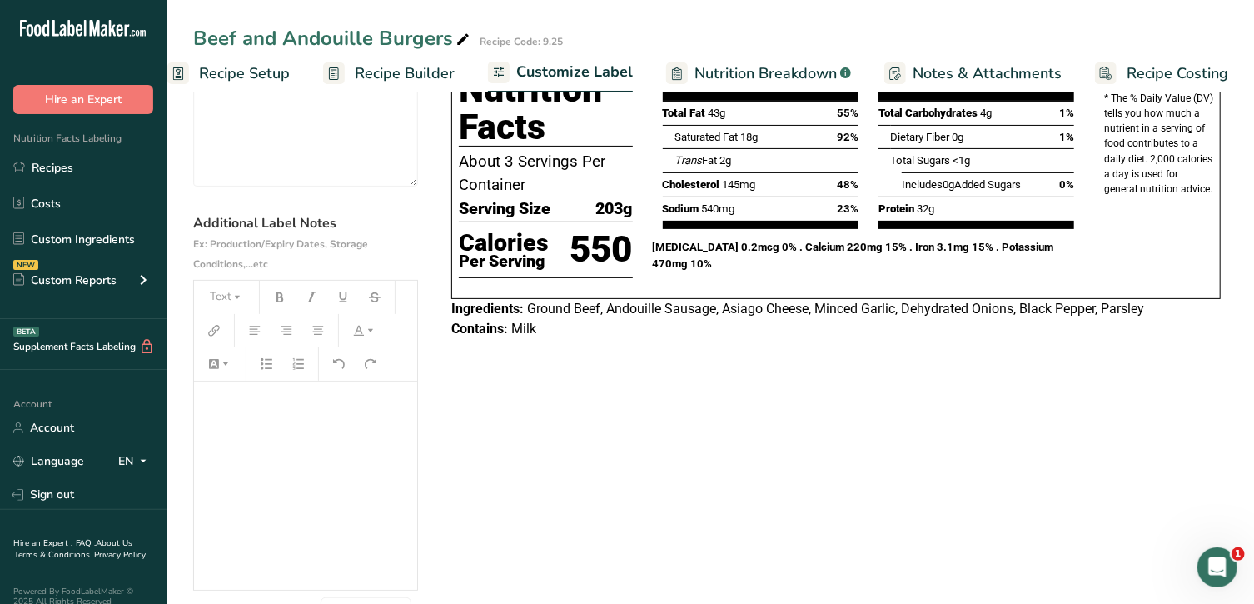
click at [339, 399] on p "﻿" at bounding box center [305, 405] width 207 height 20
click at [220, 297] on button "Text" at bounding box center [227, 297] width 50 height 27
click at [232, 386] on span "H2" at bounding box center [233, 387] width 27 height 27
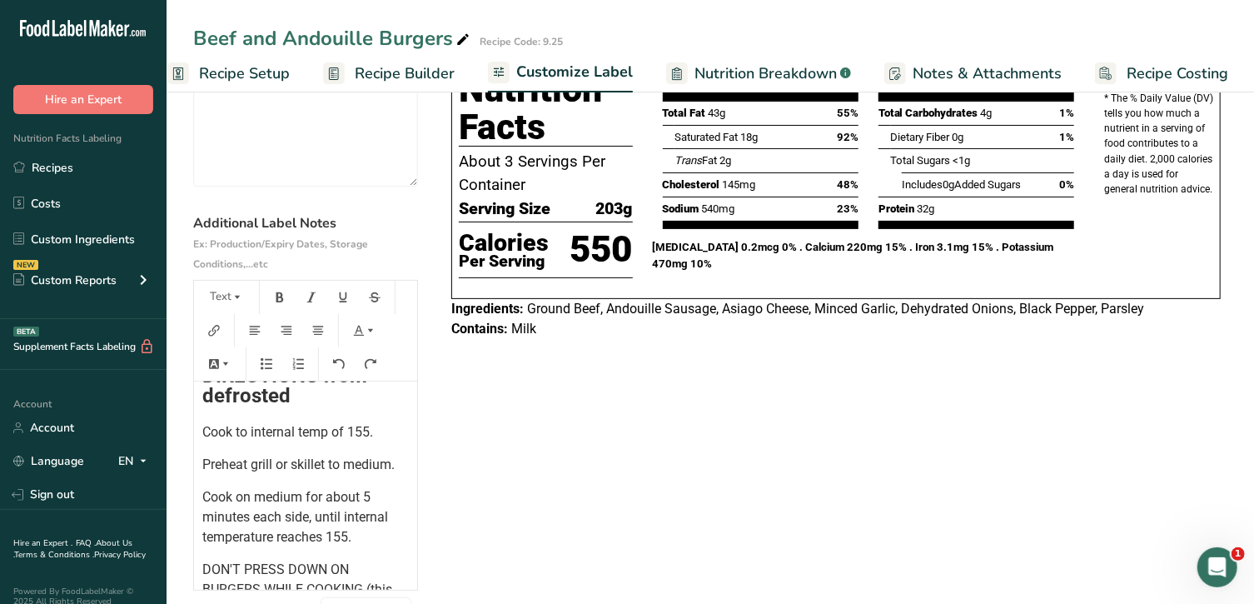
scroll to position [58, 0]
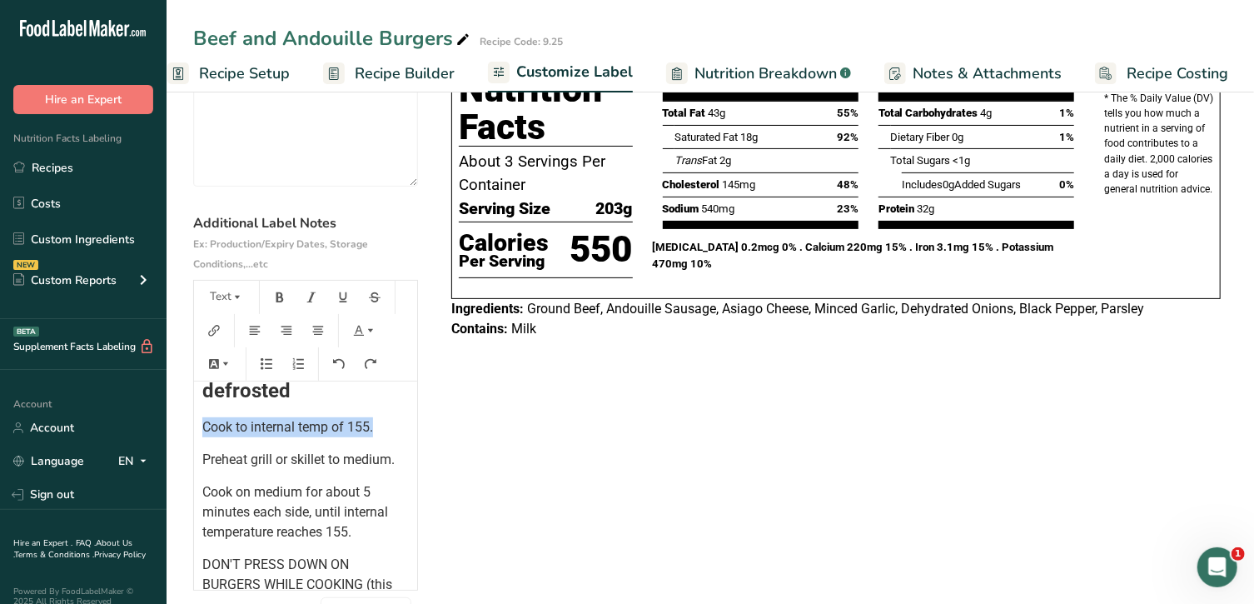
drag, startPoint x: 379, startPoint y: 430, endPoint x: 197, endPoint y: 436, distance: 181.7
click at [197, 436] on div "COOKING DIRECTIONS from defrosted Cook to internal temp of 155. Preheat grill o…" at bounding box center [305, 505] width 223 height 364
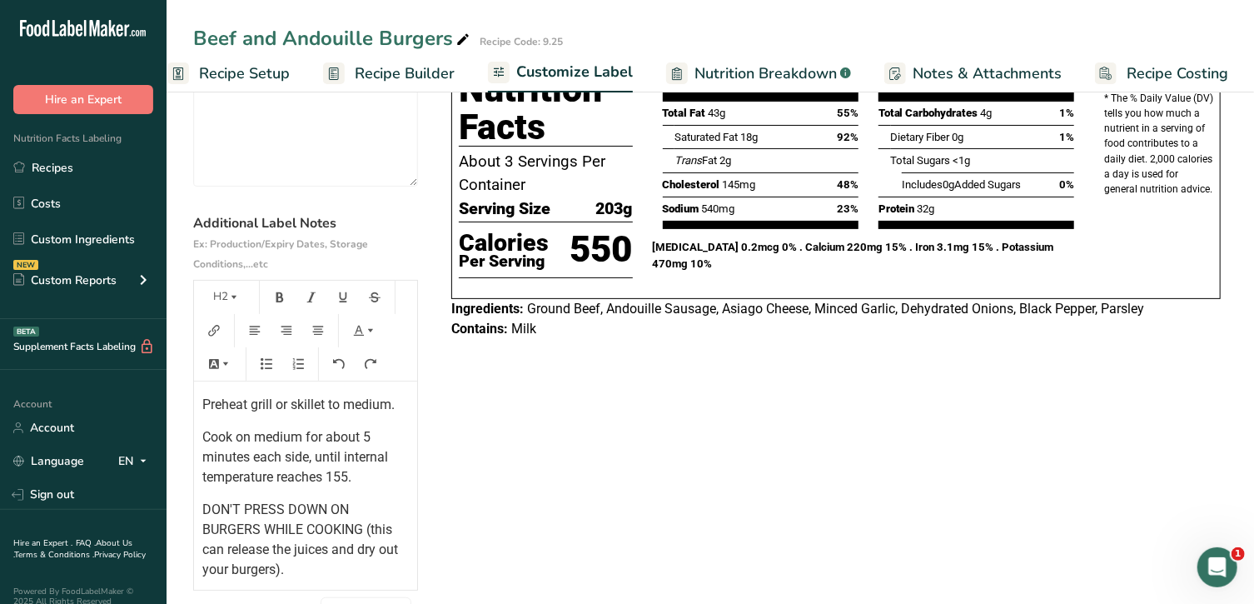
scroll to position [80, 0]
drag, startPoint x: 327, startPoint y: 463, endPoint x: 237, endPoint y: 463, distance: 90.0
click at [237, 463] on span "Cook on medium for about 5 minutes each side, until internal temperature reache…" at bounding box center [296, 458] width 189 height 56
click at [273, 486] on span "Cook about 5 minutes each side, until internal temperature reaches 155." at bounding box center [302, 458] width 200 height 56
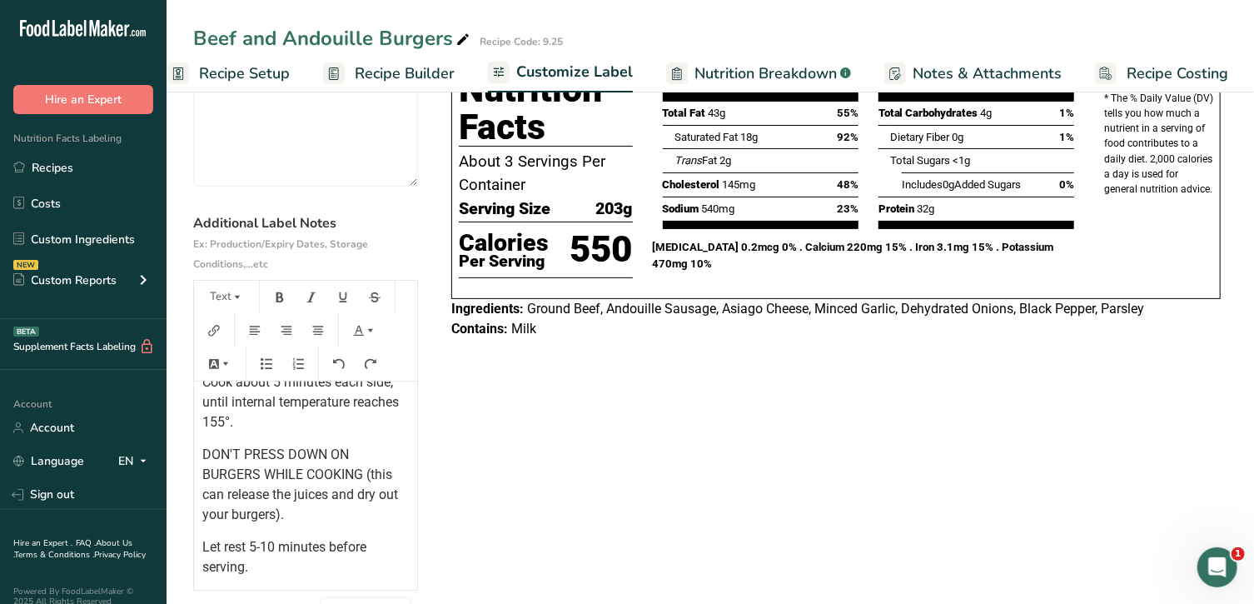
scroll to position [153, 0]
click at [328, 541] on p "Let rest 5-10 minutes before serving." at bounding box center [305, 557] width 207 height 40
